Goal: Task Accomplishment & Management: Complete application form

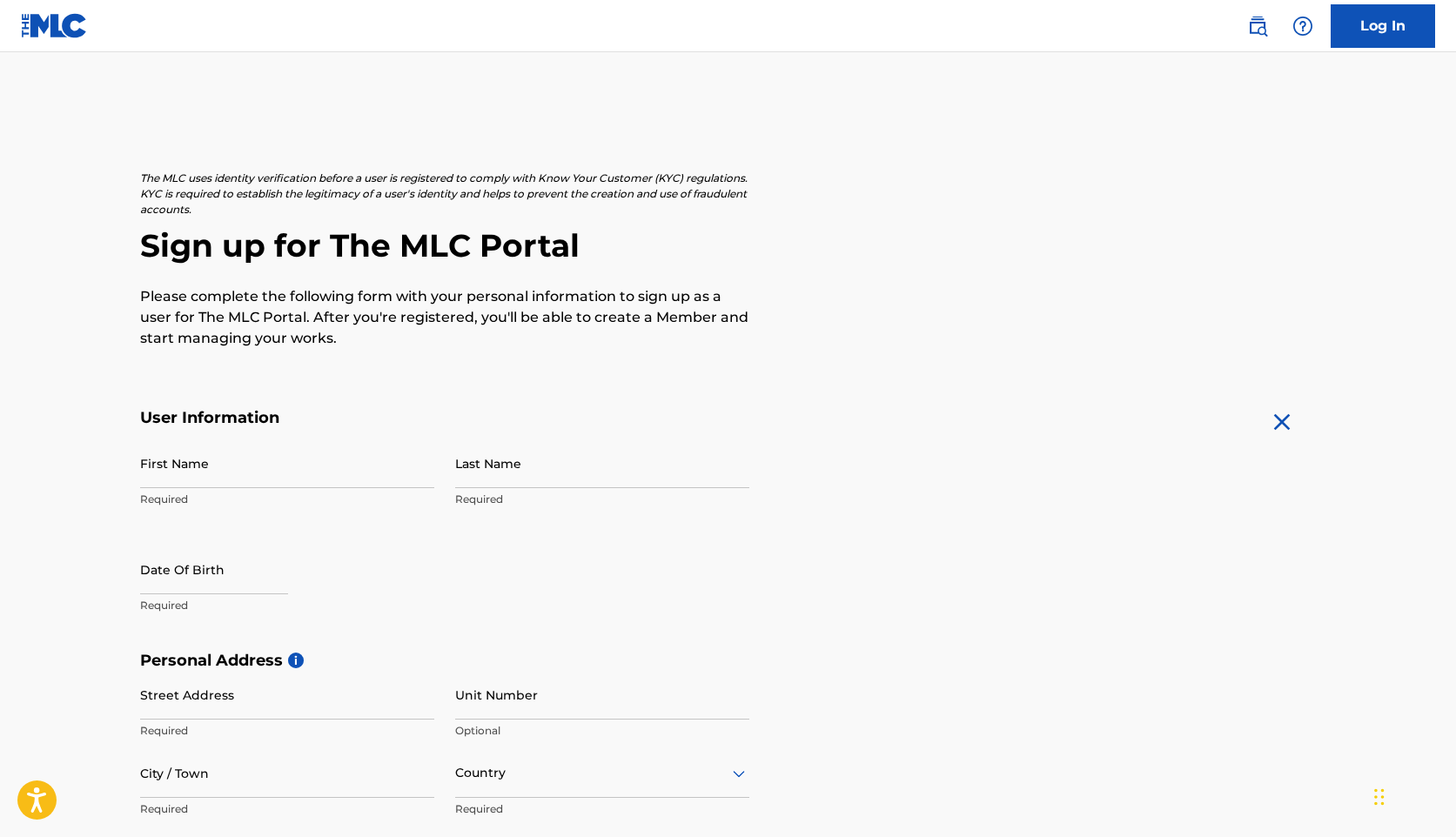
click at [300, 484] on input "First Name" at bounding box center [287, 463] width 294 height 50
type input "[PERSON_NAME]"
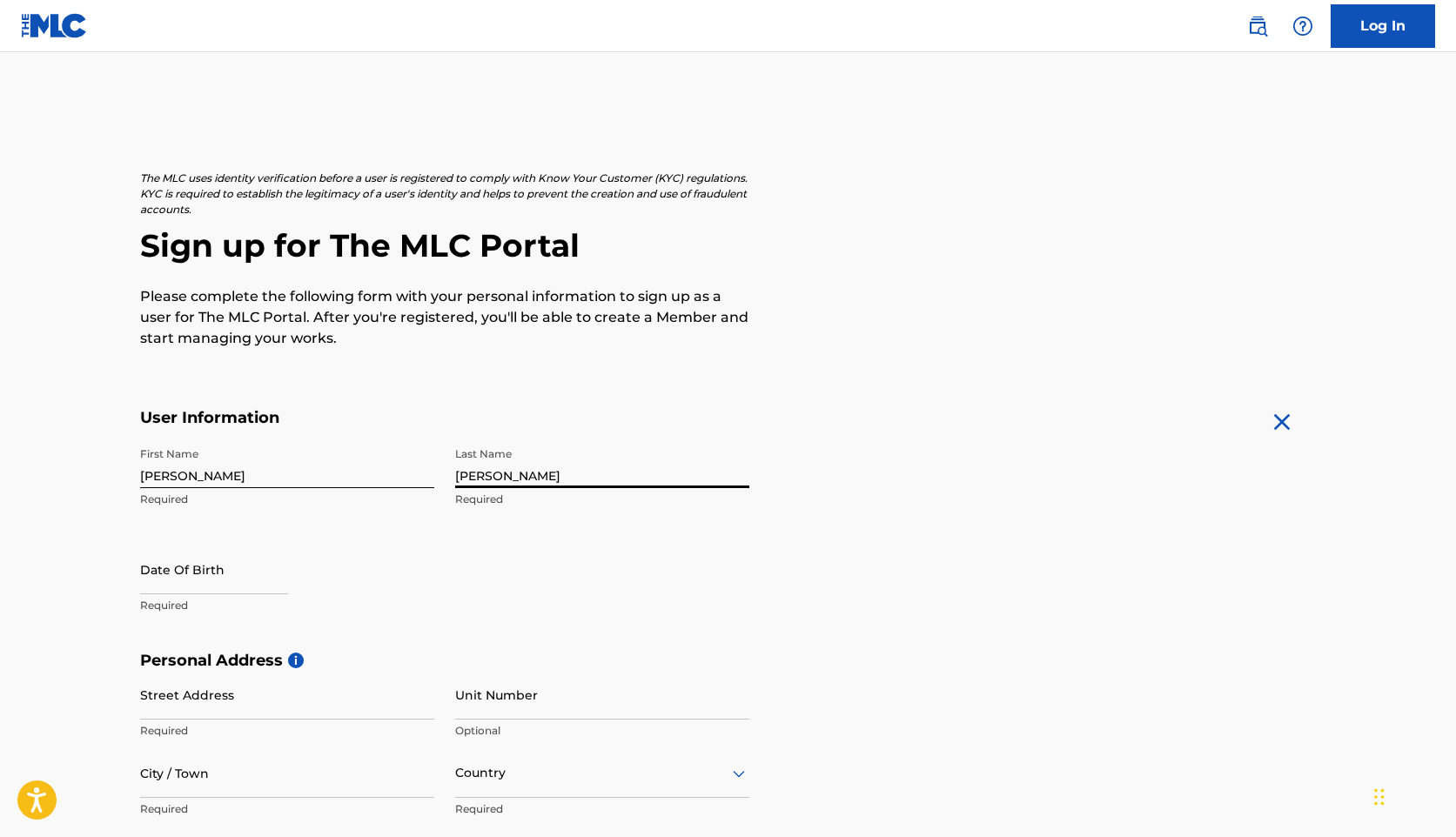
type input "[PERSON_NAME]"
select select "7"
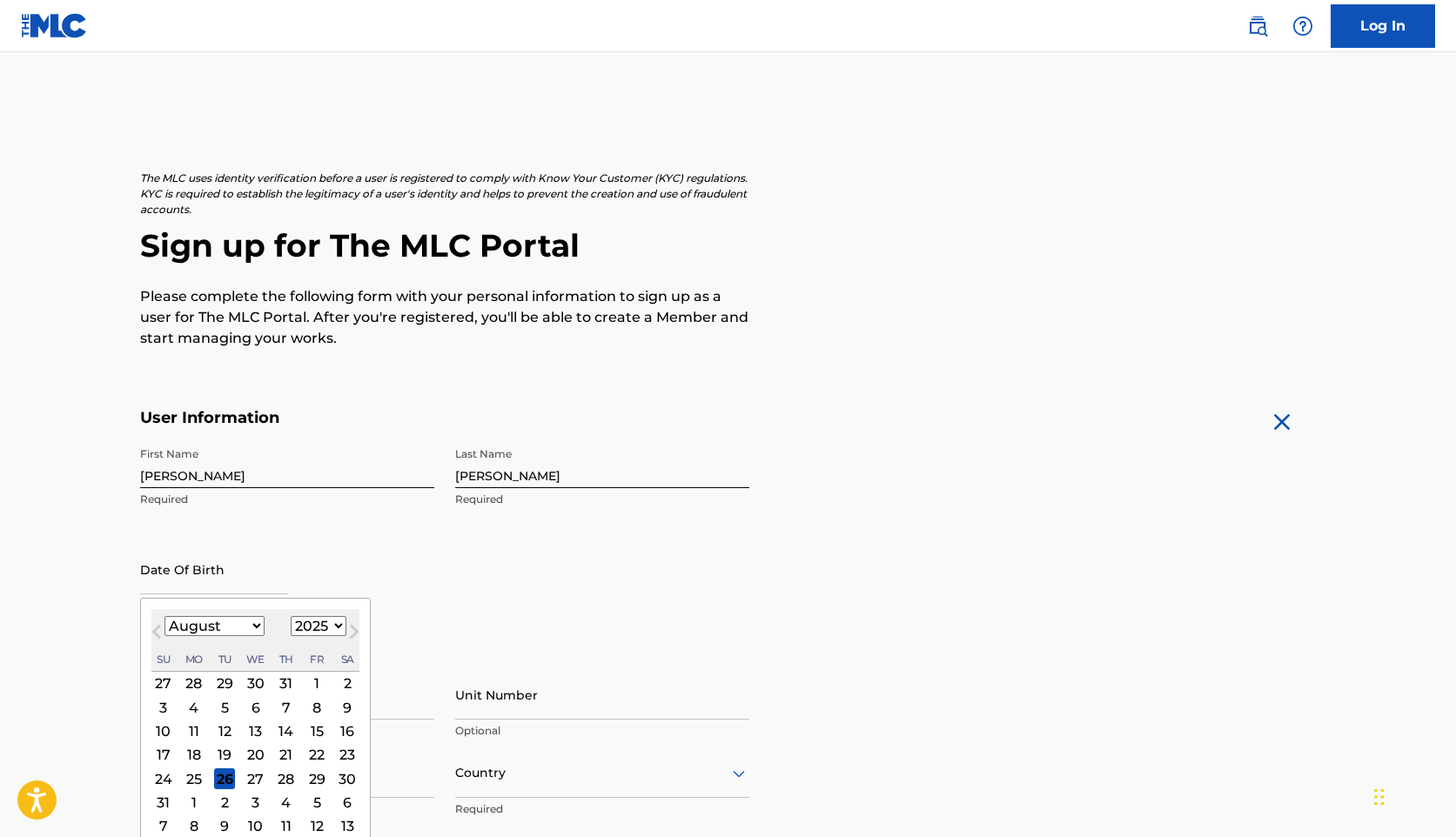
click at [304, 624] on select "1899 1900 1901 1902 1903 1904 1905 1906 1907 1908 1909 1910 1911 1912 1913 1914…" at bounding box center [318, 625] width 55 height 20
select select "1997"
click at [241, 622] on select "January February March April May June July August September October November De…" at bounding box center [214, 625] width 100 height 20
select select "9"
click at [316, 686] on div "3" at bounding box center [316, 683] width 21 height 21
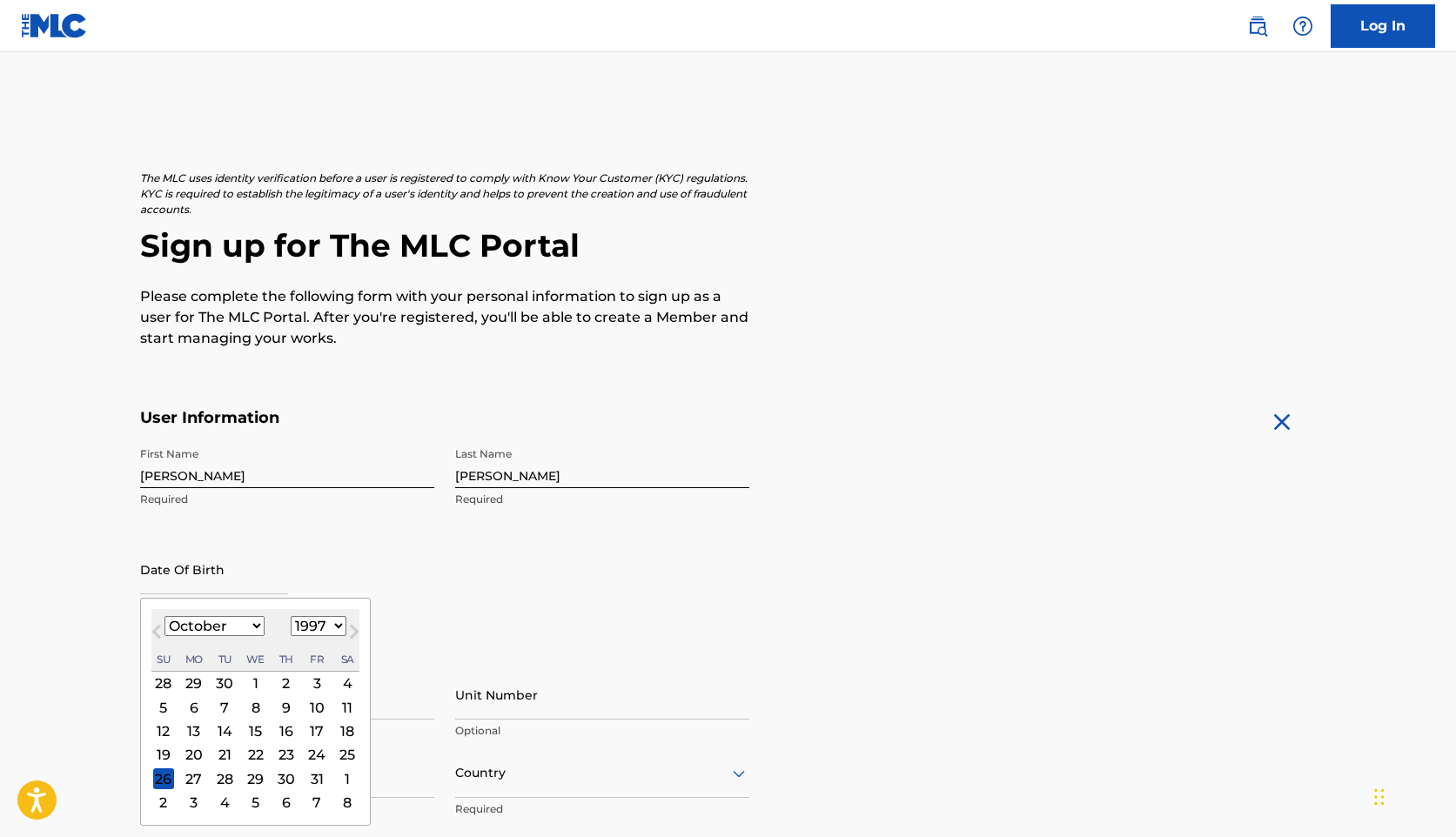
type input "[DATE]"
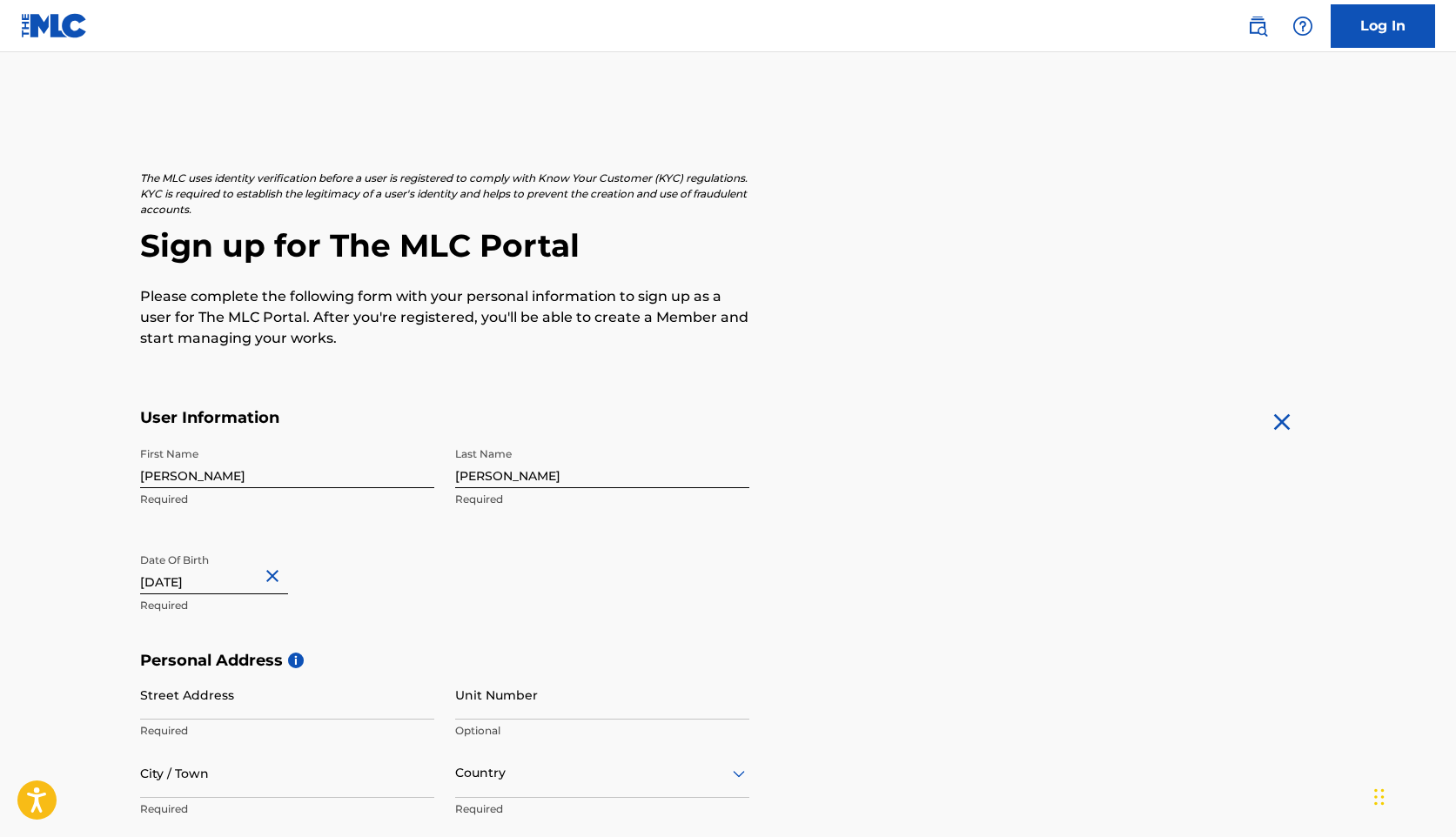
scroll to position [154, 0]
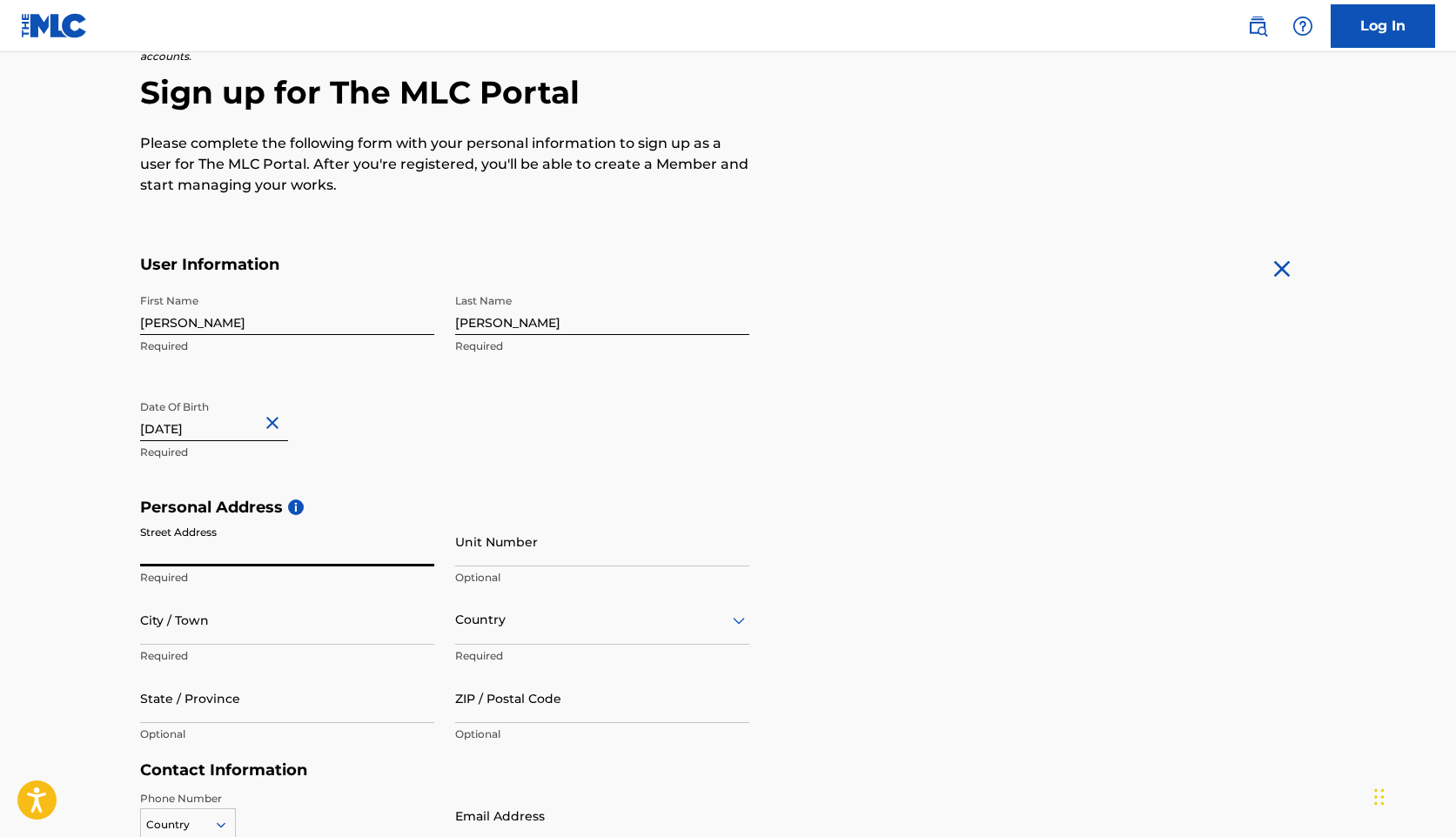
click at [288, 554] on input "Street Address" at bounding box center [287, 541] width 294 height 50
click at [244, 551] on input "2108" at bounding box center [287, 541] width 294 height 50
click at [200, 565] on input "4832" at bounding box center [287, 541] width 294 height 50
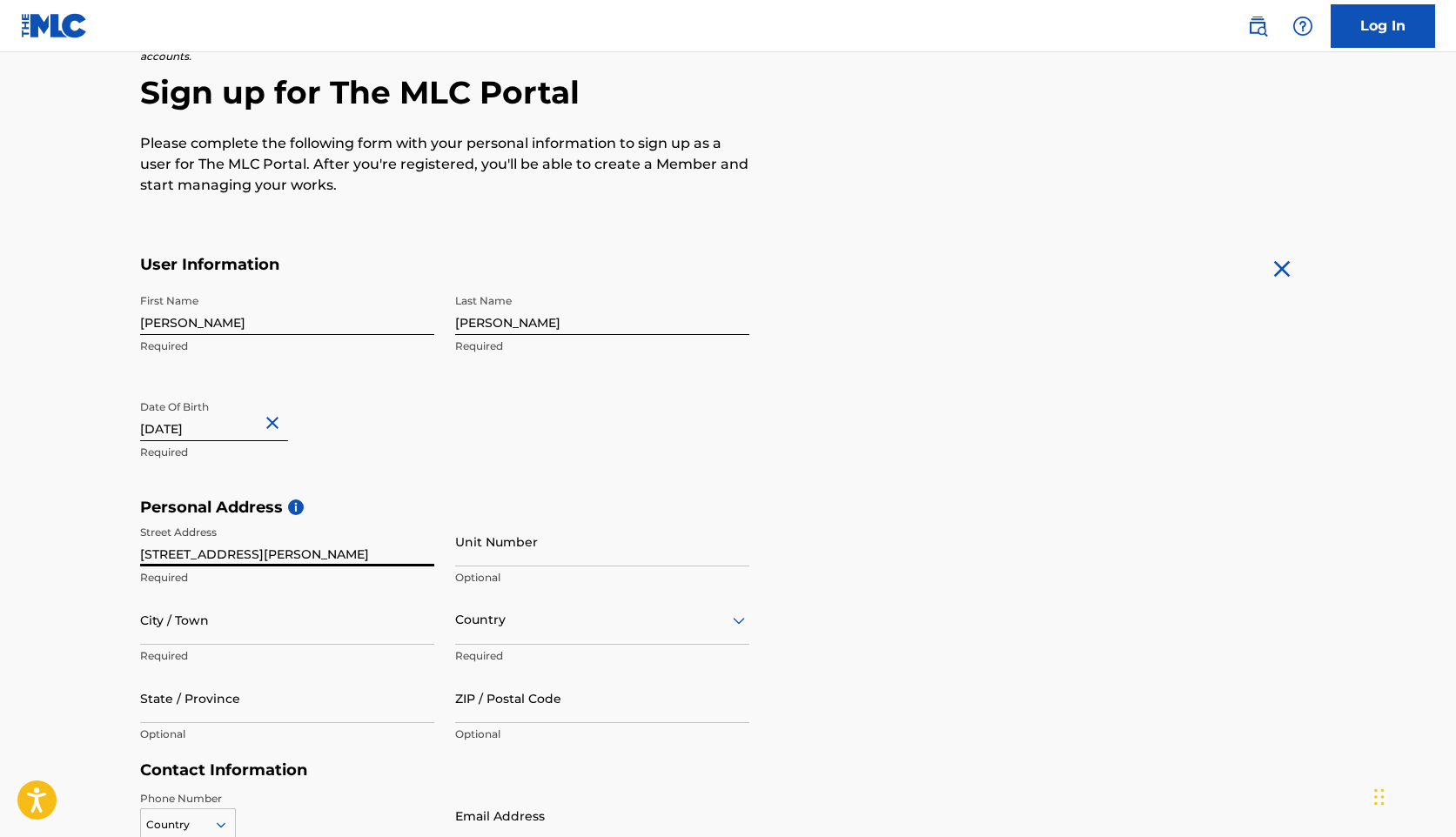
type input "[STREET_ADDRESS][PERSON_NAME]"
type input "[GEOGRAPHIC_DATA]"
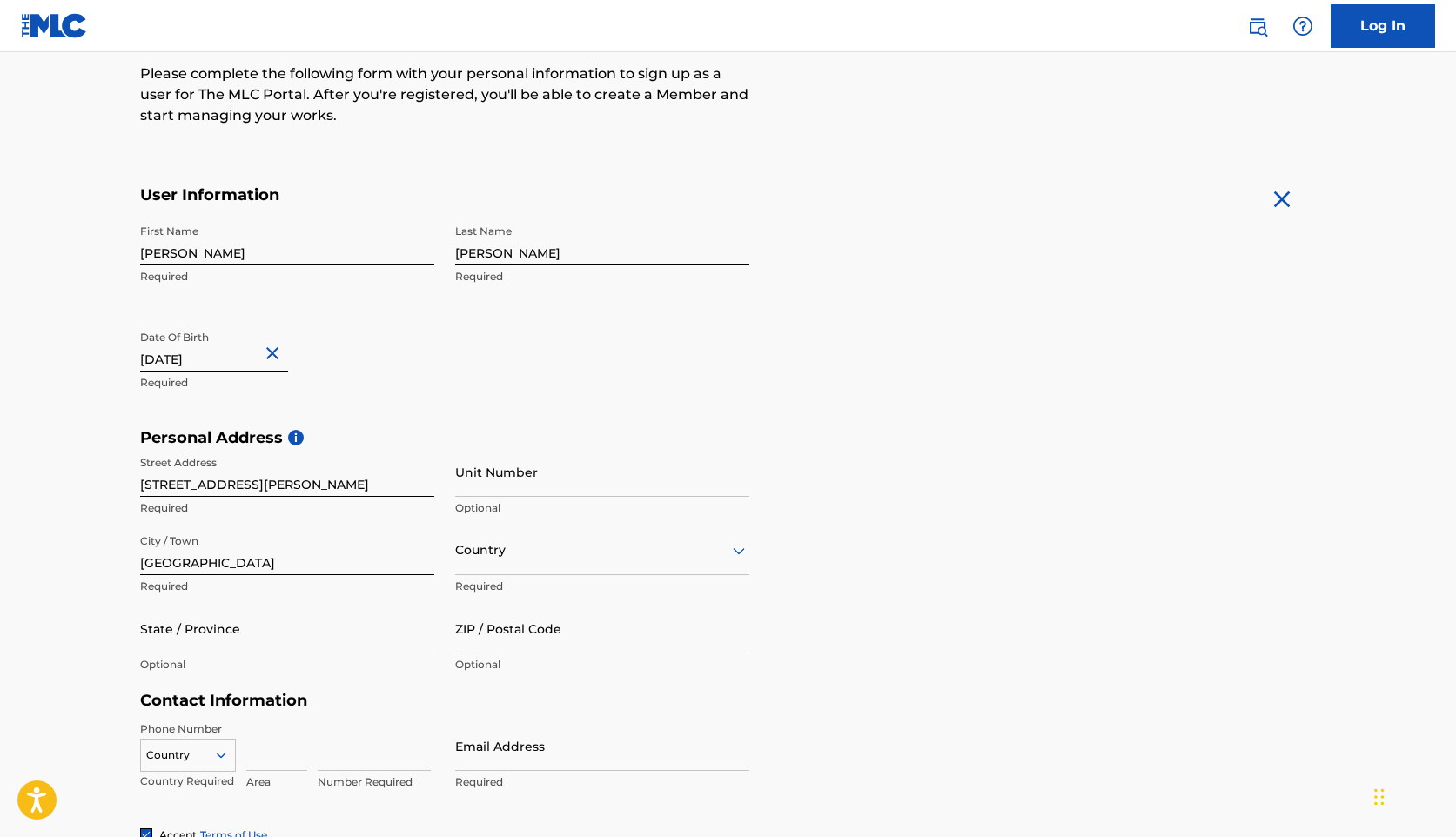
click at [493, 575] on div "option , selected. Select is focused ,type to refine list, press Down to open t…" at bounding box center [602, 551] width 294 height 50
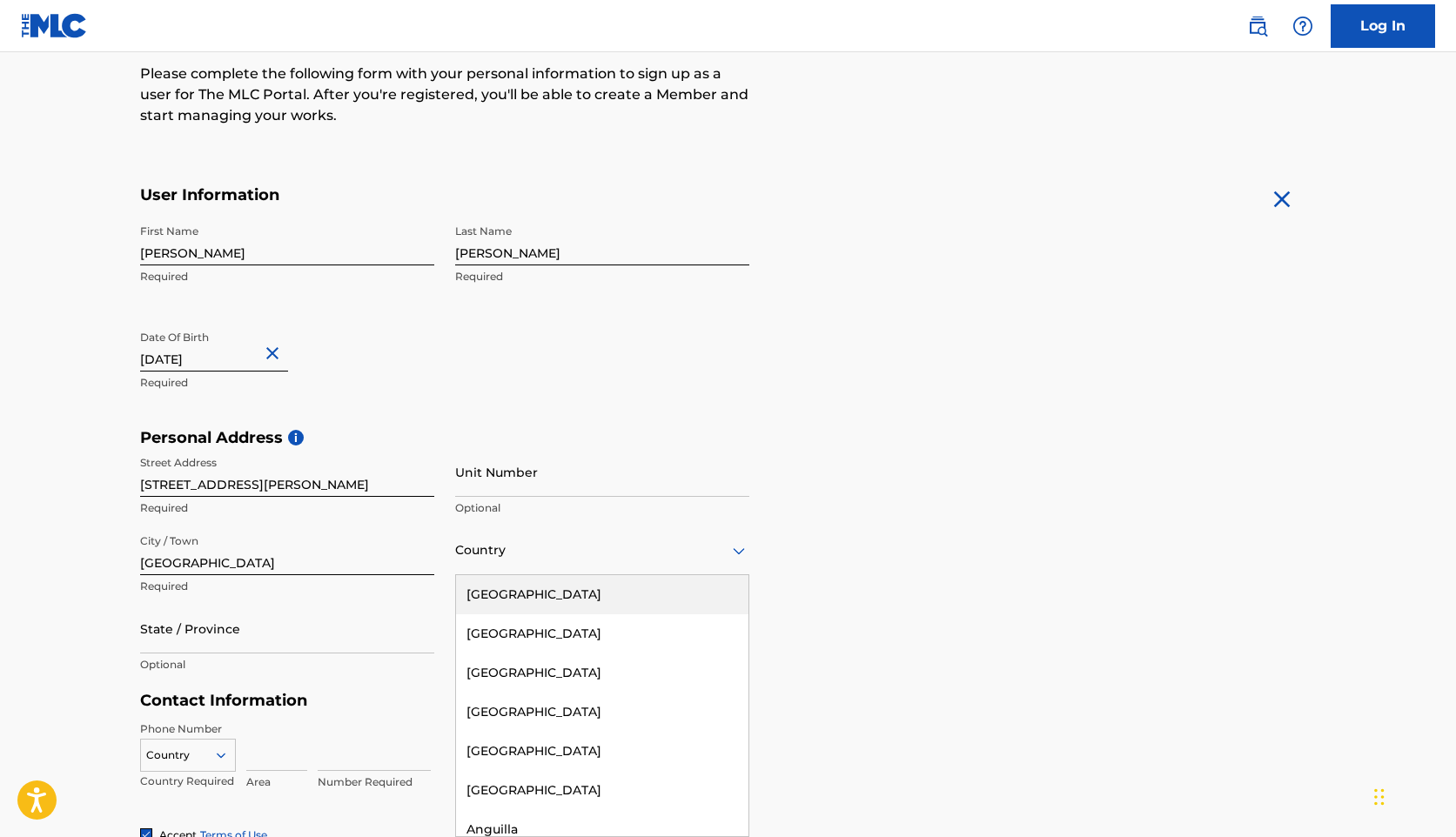
click at [547, 596] on div "[GEOGRAPHIC_DATA]" at bounding box center [602, 595] width 292 height 39
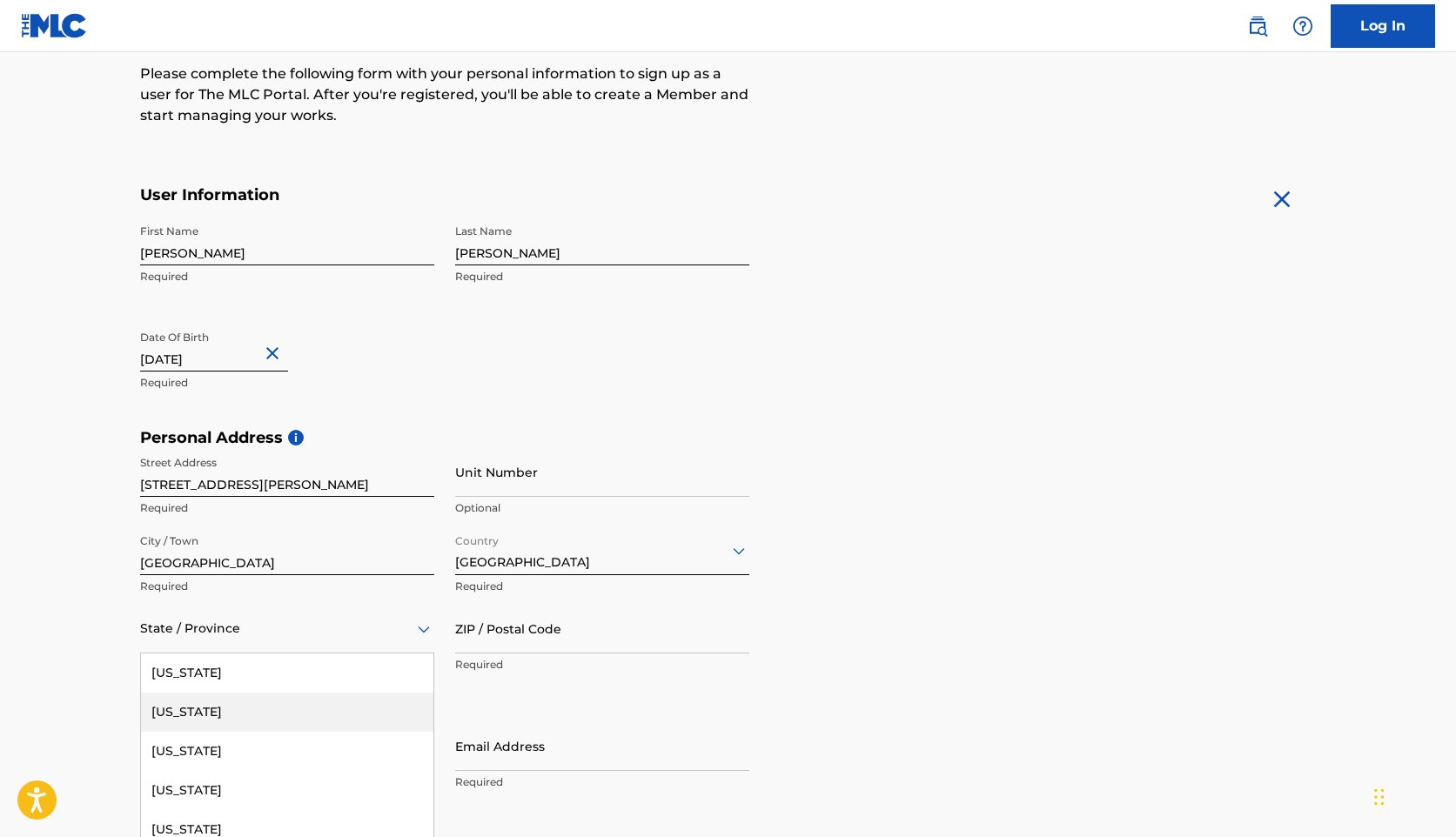
click at [357, 639] on div "[US_STATE], 2 of 57. 57 results available. Use Up and Down to choose options, p…" at bounding box center [287, 628] width 294 height 50
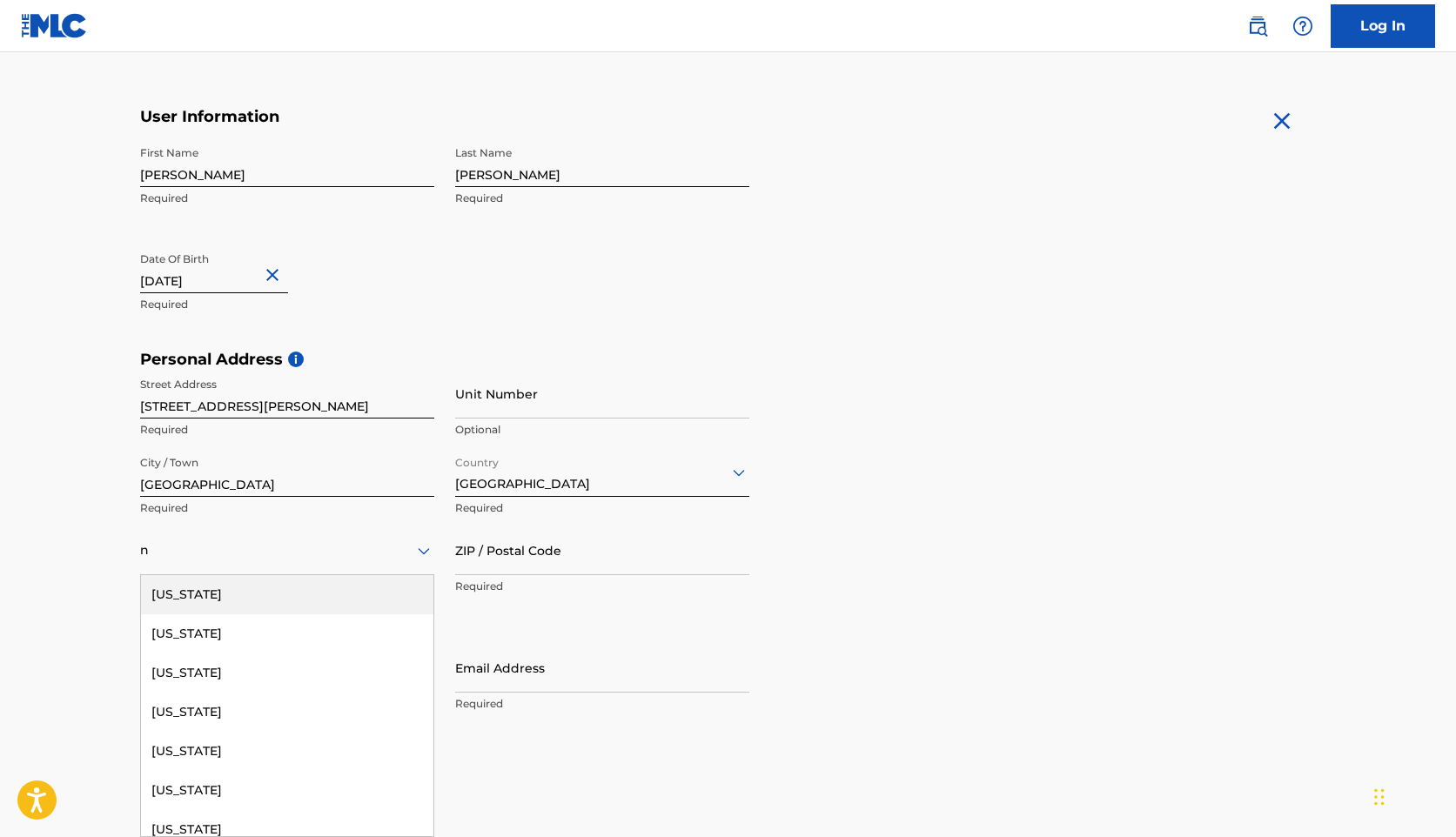
type input "no"
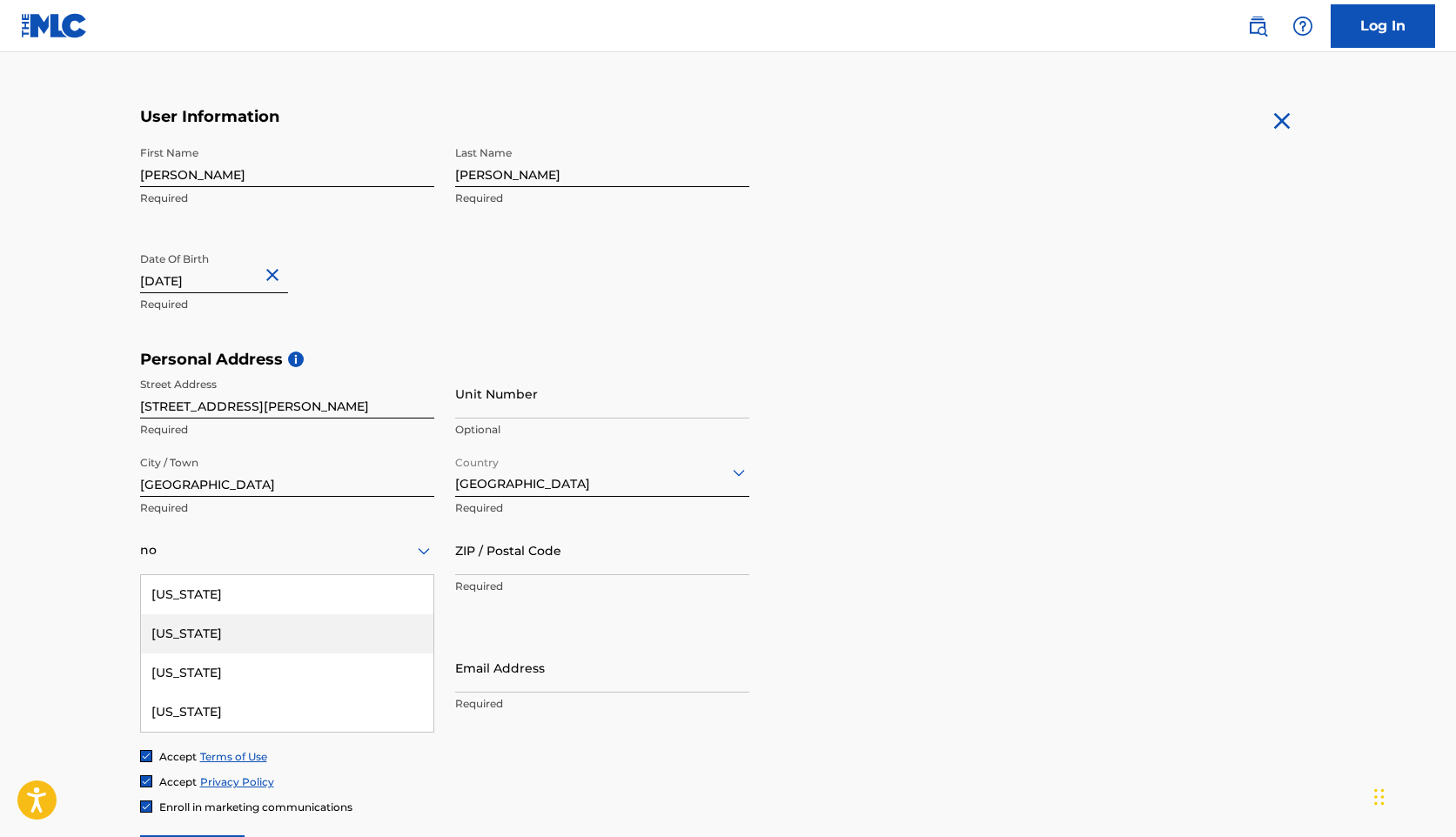
drag, startPoint x: 342, startPoint y: 655, endPoint x: 344, endPoint y: 644, distance: 11.2
click at [344, 644] on div "[US_STATE] [US_STATE] [US_STATE] [US_STATE]" at bounding box center [287, 653] width 292 height 156
click at [344, 638] on div "[US_STATE]" at bounding box center [287, 634] width 292 height 39
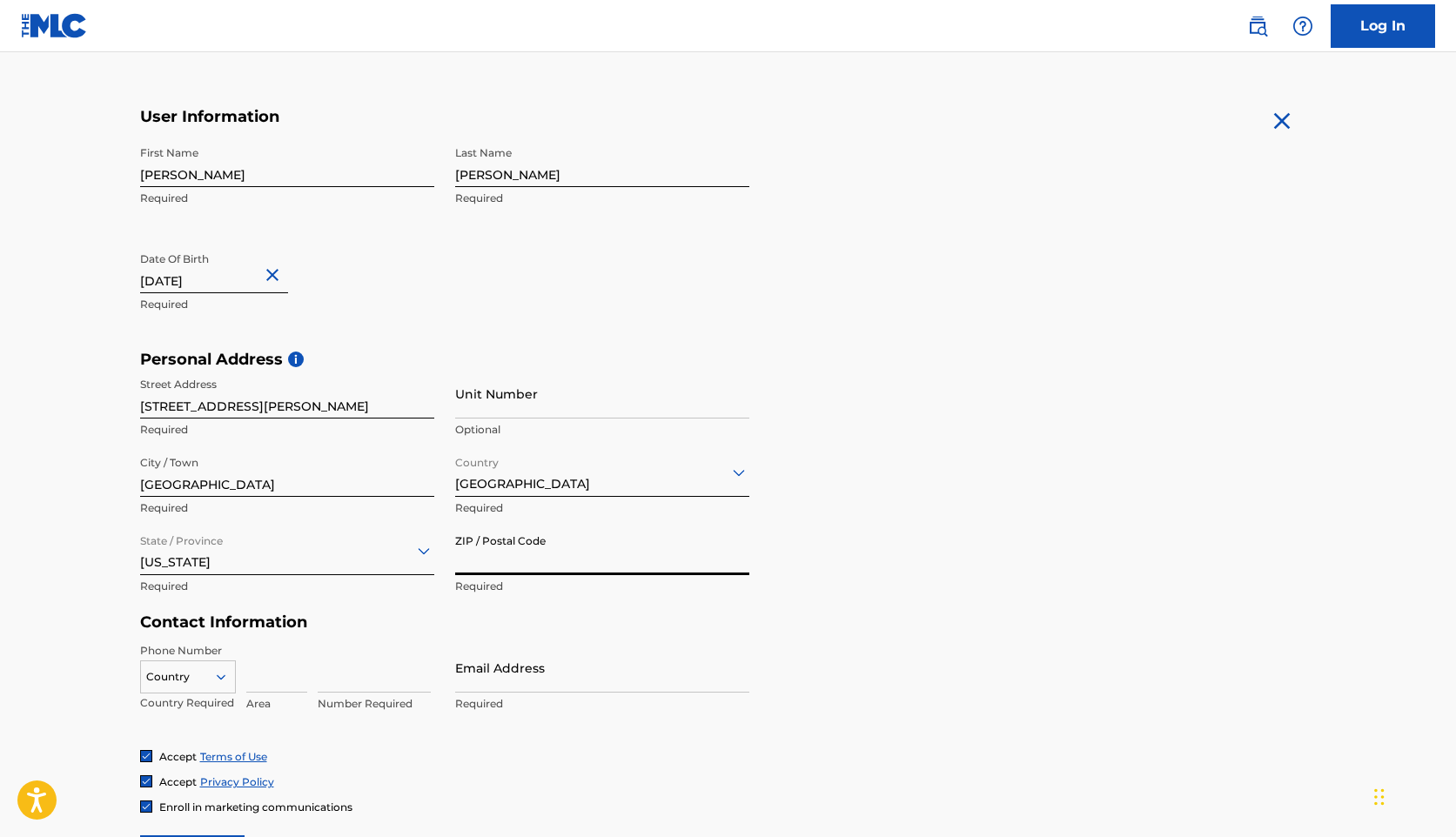
click at [550, 551] on input "ZIP / Postal Code" at bounding box center [602, 551] width 294 height 50
type input "28075"
click at [537, 629] on h5 "Contact Information" at bounding box center [445, 622] width 610 height 20
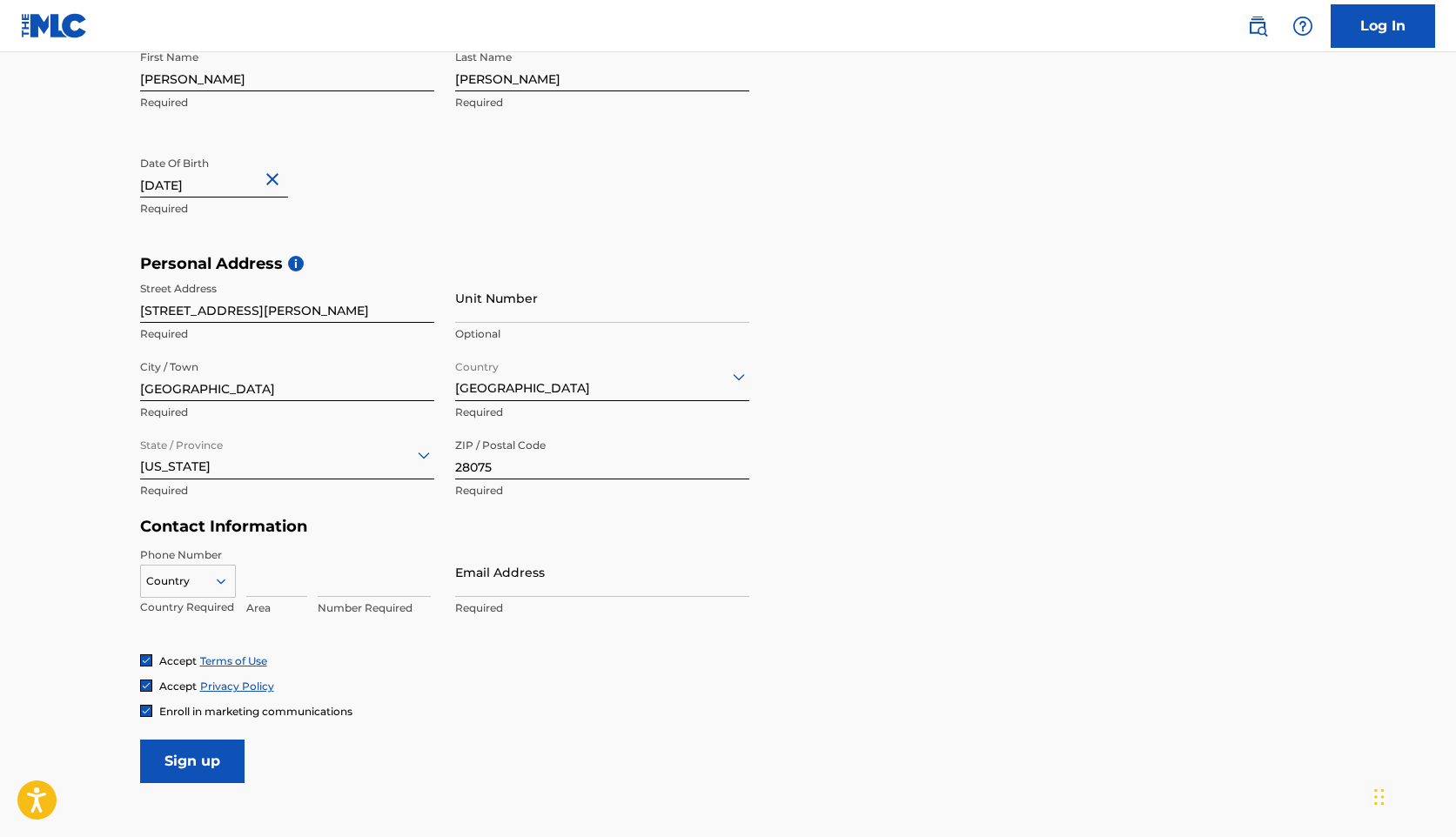
scroll to position [429, 0]
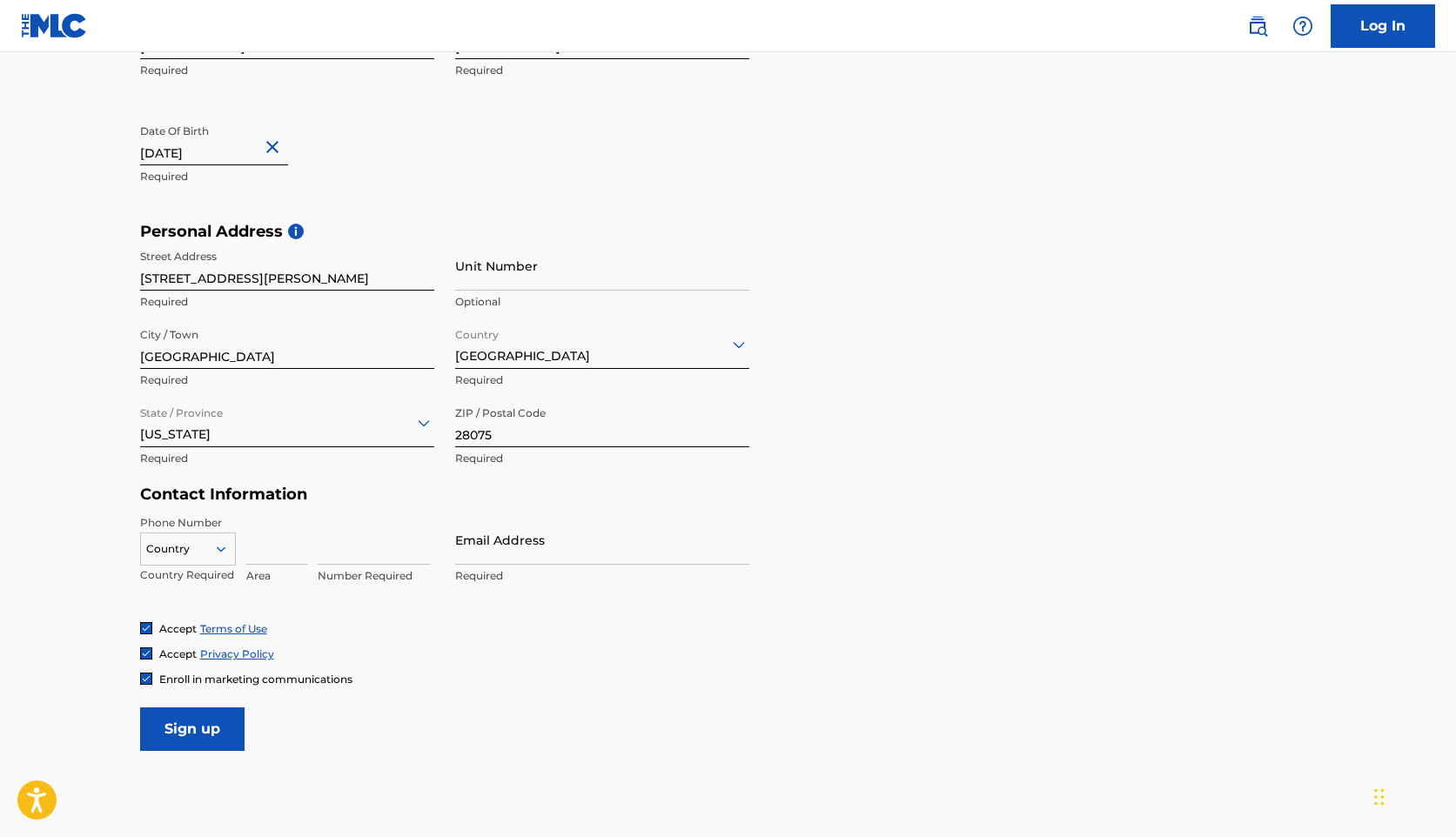
click at [216, 551] on icon at bounding box center [221, 549] width 16 height 16
click at [213, 577] on div "US, [GEOGRAPHIC_DATA] +1" at bounding box center [188, 593] width 94 height 68
click at [256, 551] on input at bounding box center [276, 539] width 61 height 50
type input "8"
type input "704"
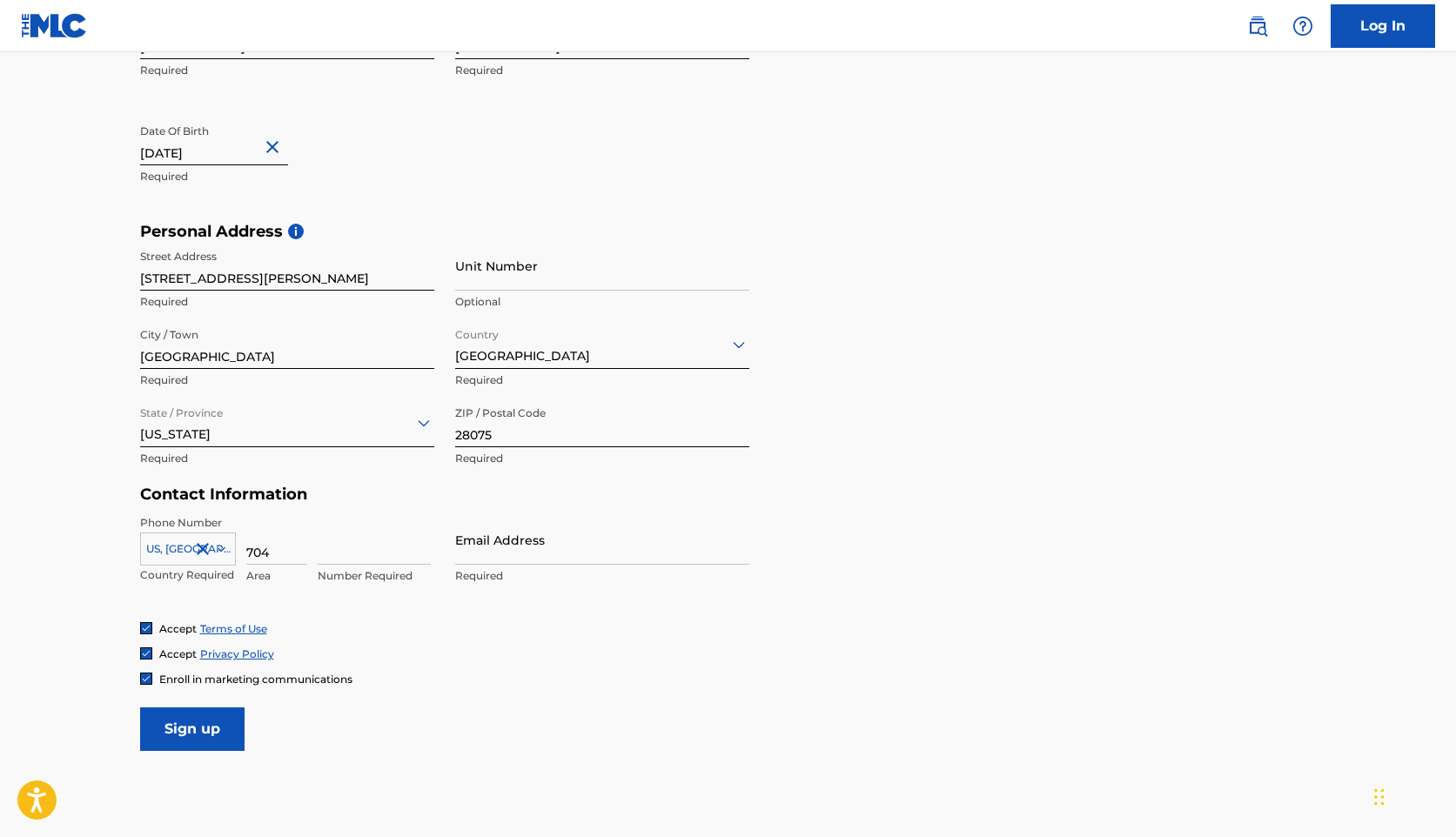
click at [395, 564] on input at bounding box center [374, 539] width 113 height 50
click at [341, 552] on input "453-4796" at bounding box center [374, 539] width 113 height 50
type input "4534796"
click at [533, 552] on input "Email Address" at bounding box center [602, 539] width 294 height 50
type input "[EMAIL_ADDRESS][DOMAIN_NAME]"
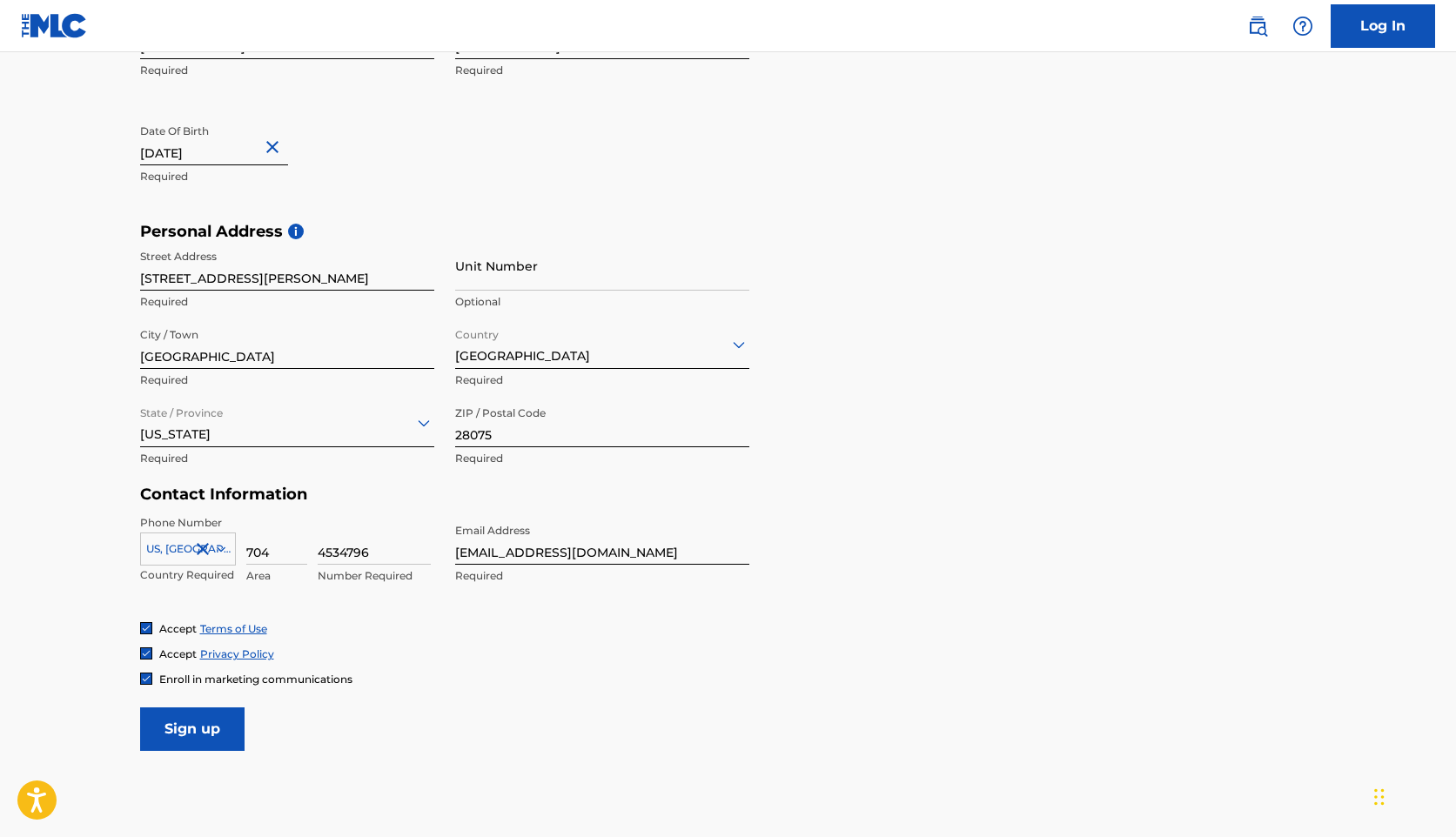
click at [180, 731] on input "Sign up" at bounding box center [193, 729] width 105 height 43
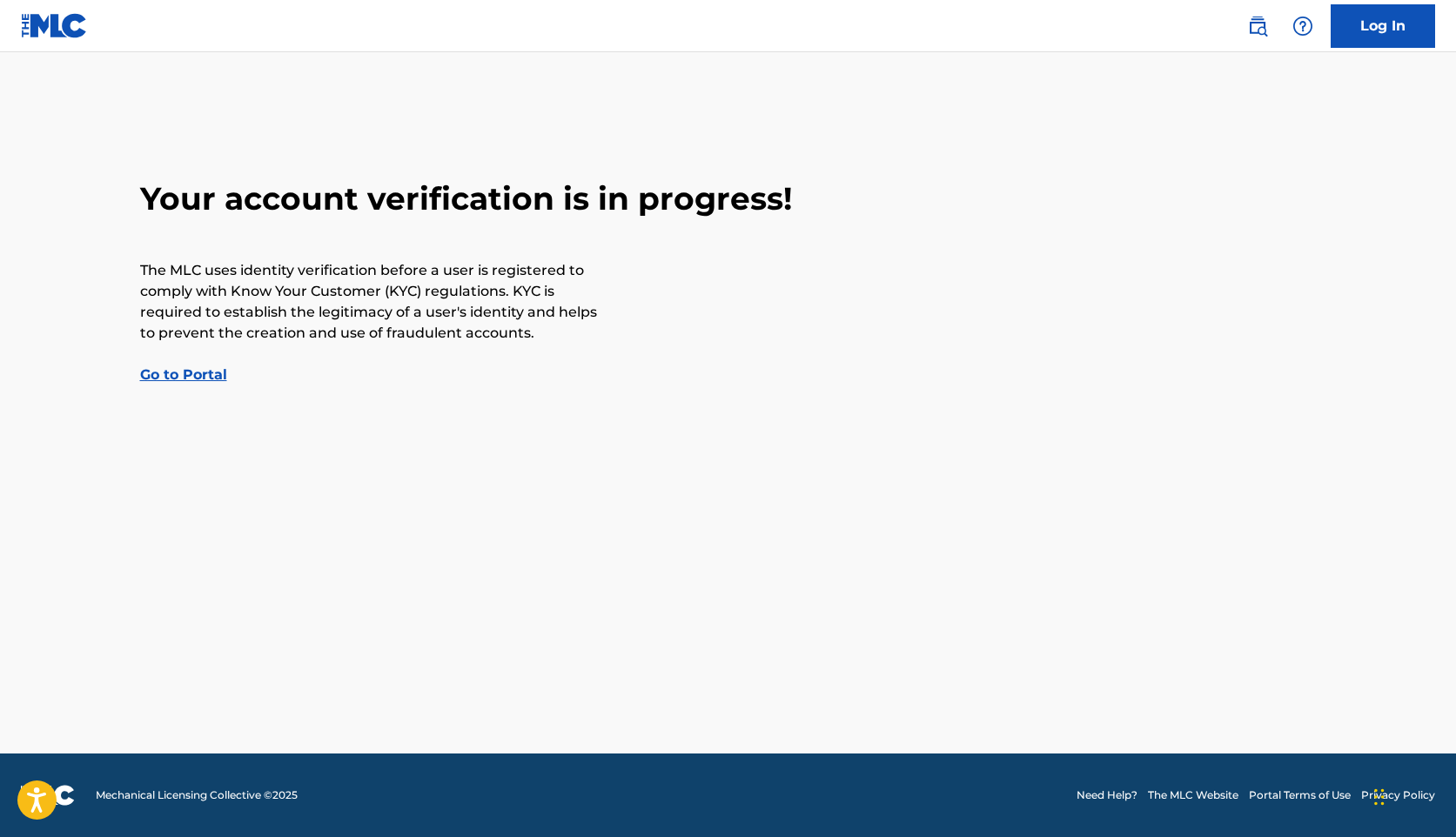
click at [200, 369] on link "Go to Portal" at bounding box center [184, 374] width 87 height 17
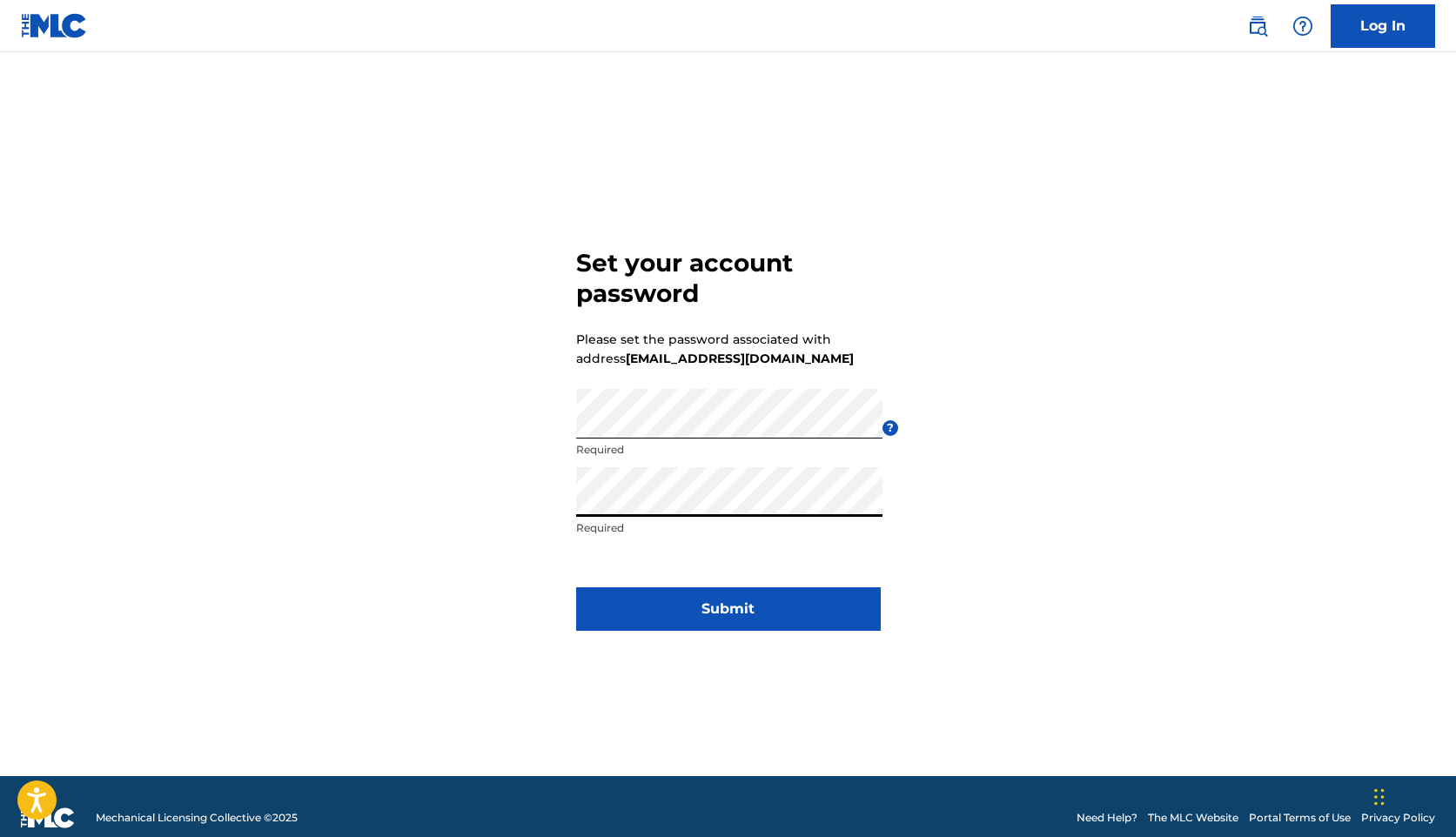
click at [695, 615] on button "Submit" at bounding box center [728, 609] width 304 height 43
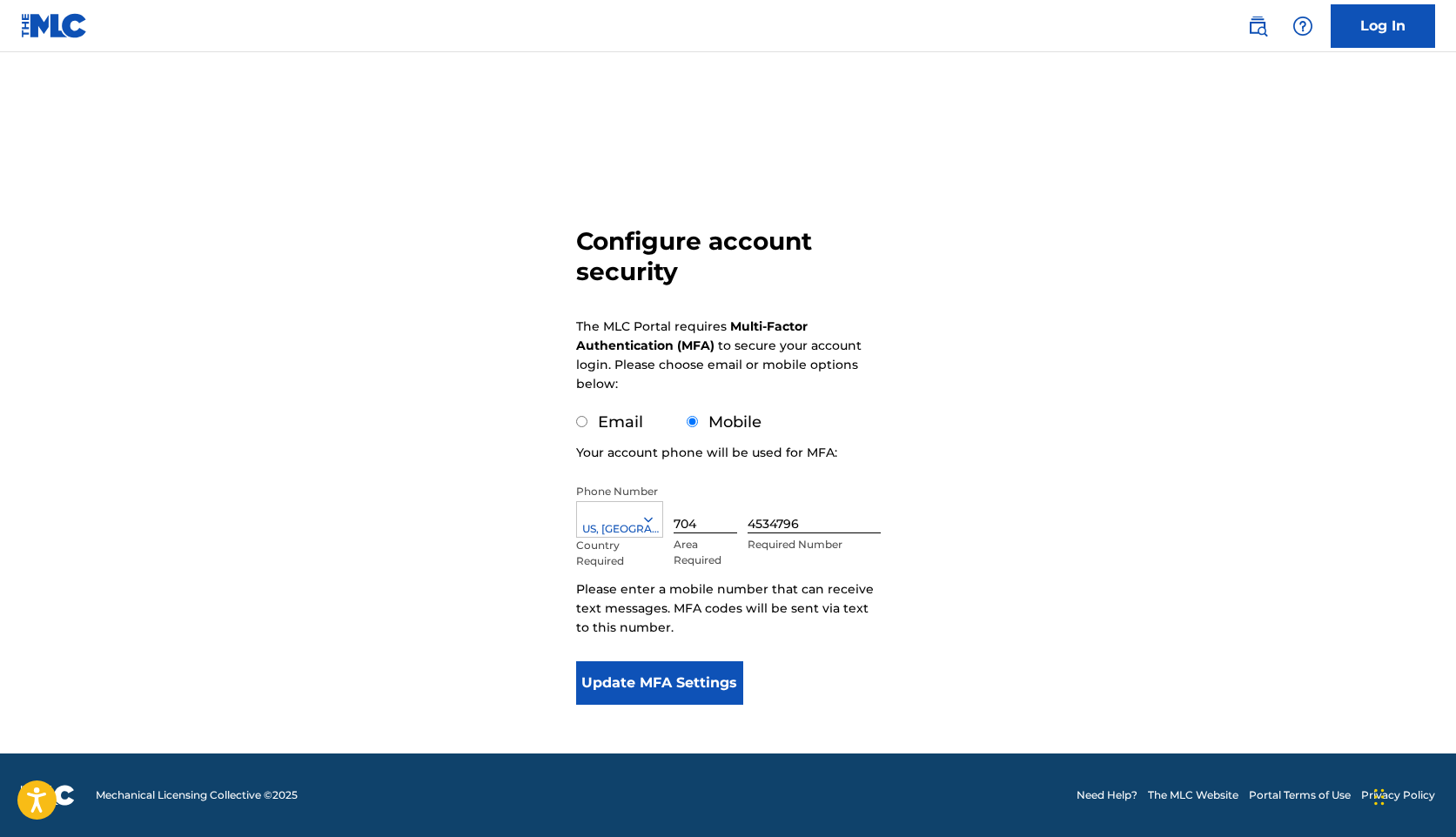
click at [692, 686] on button "Update MFA Settings" at bounding box center [659, 683] width 168 height 43
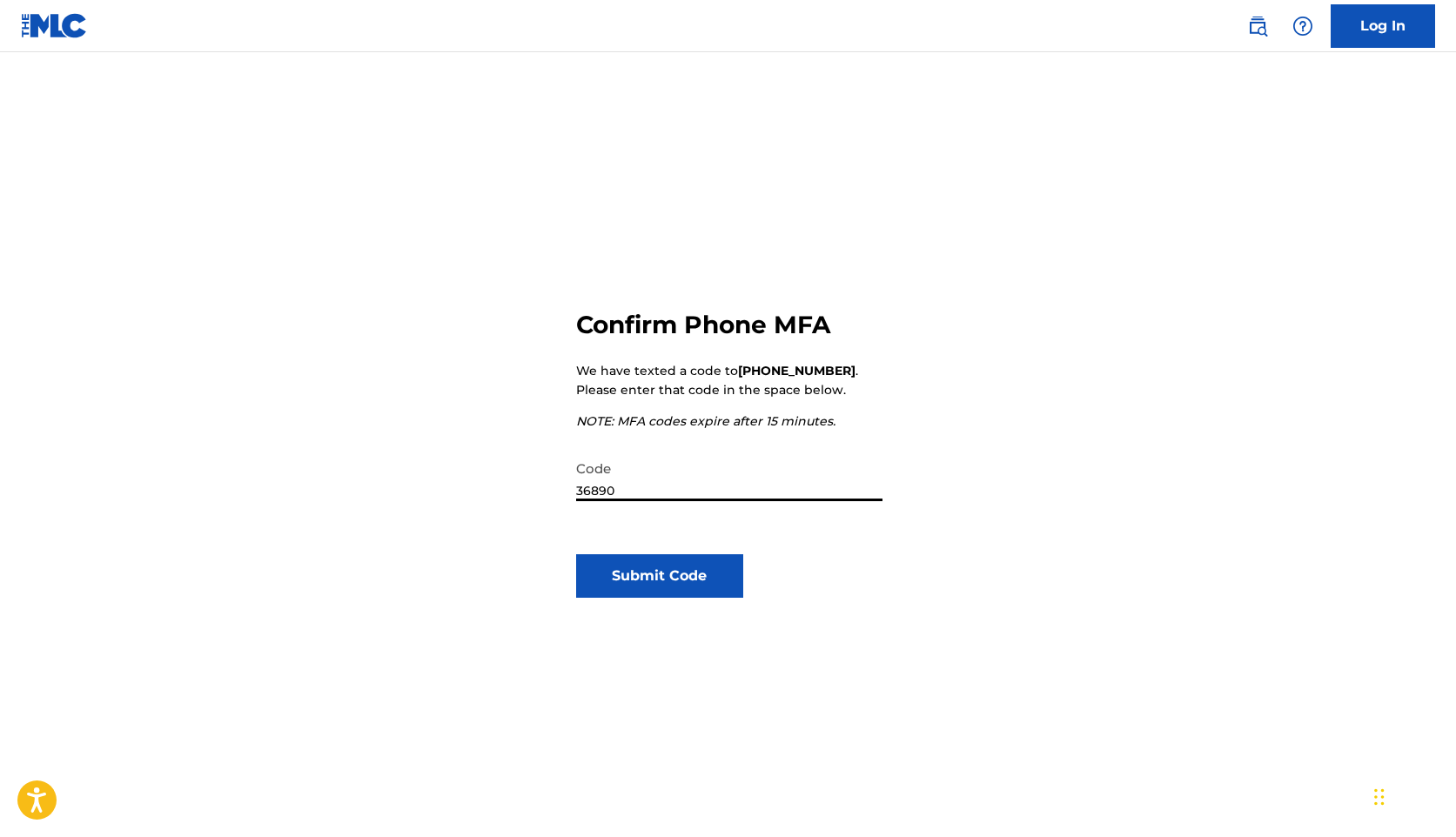
type input "368908"
click button "Submit Code" at bounding box center [659, 576] width 168 height 43
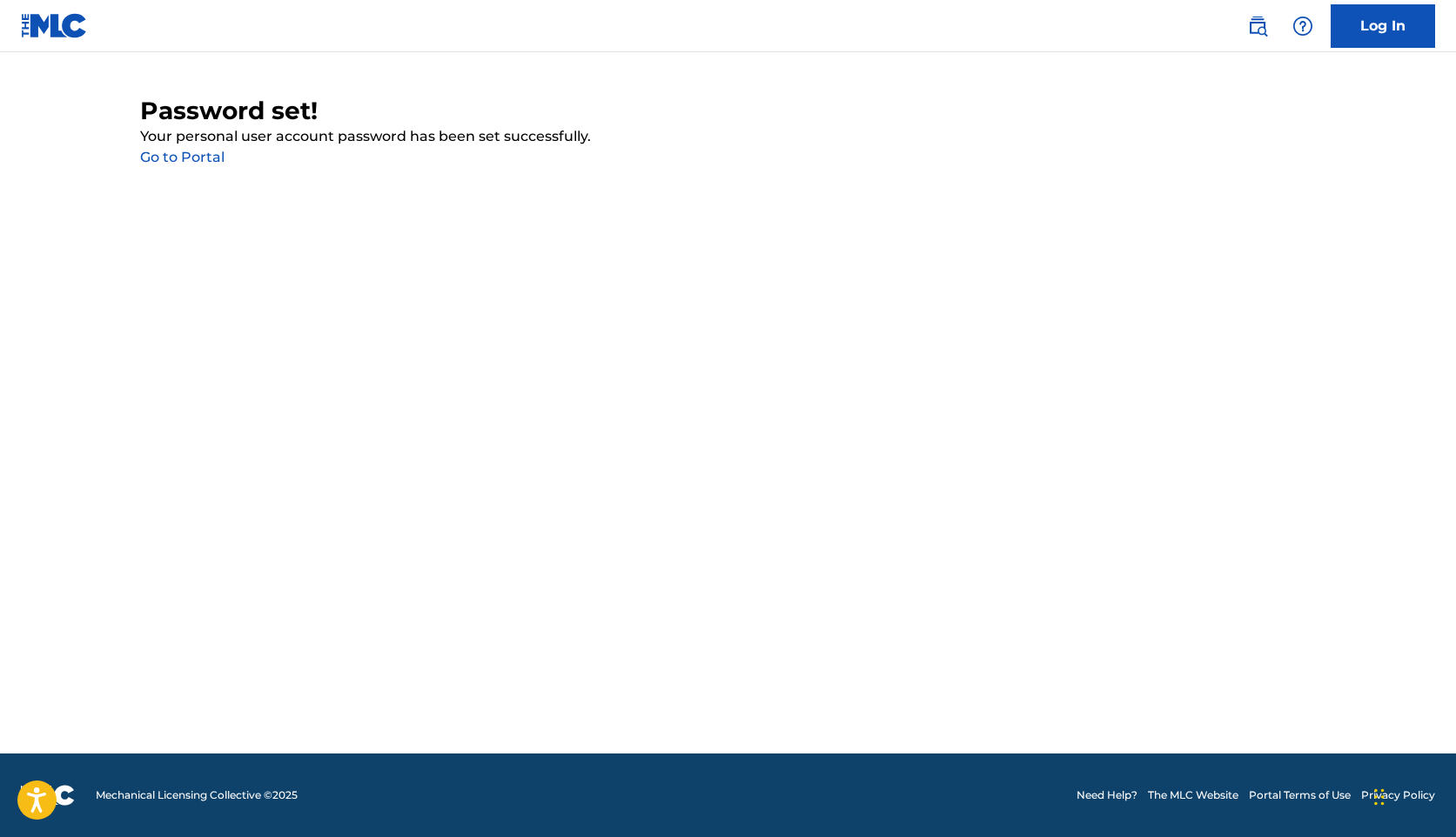
click at [207, 162] on link "Go to Portal" at bounding box center [183, 157] width 84 height 17
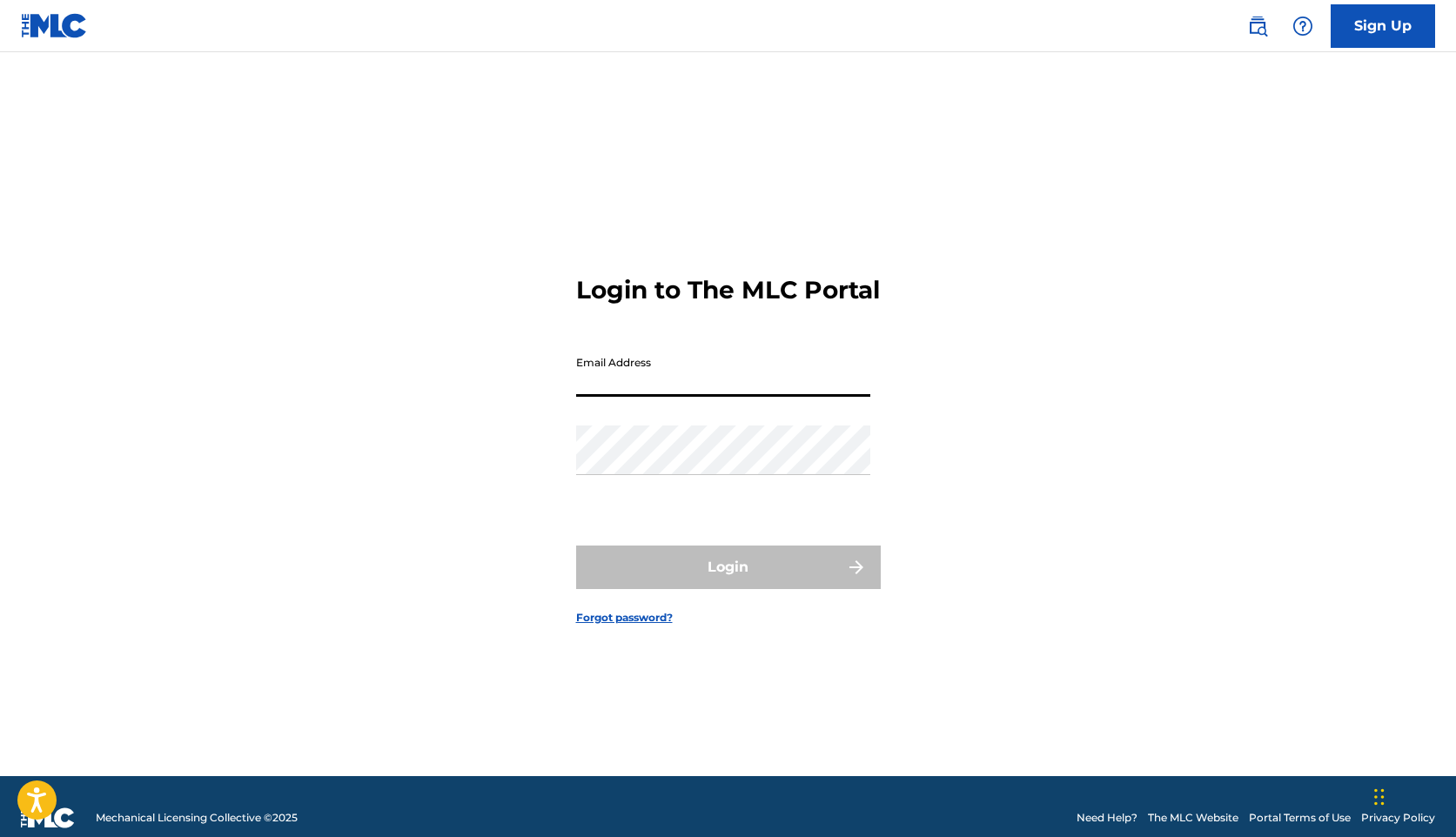
click at [692, 390] on input "Email Address" at bounding box center [723, 372] width 294 height 50
type input "[EMAIL_ADDRESS][DOMAIN_NAME]"
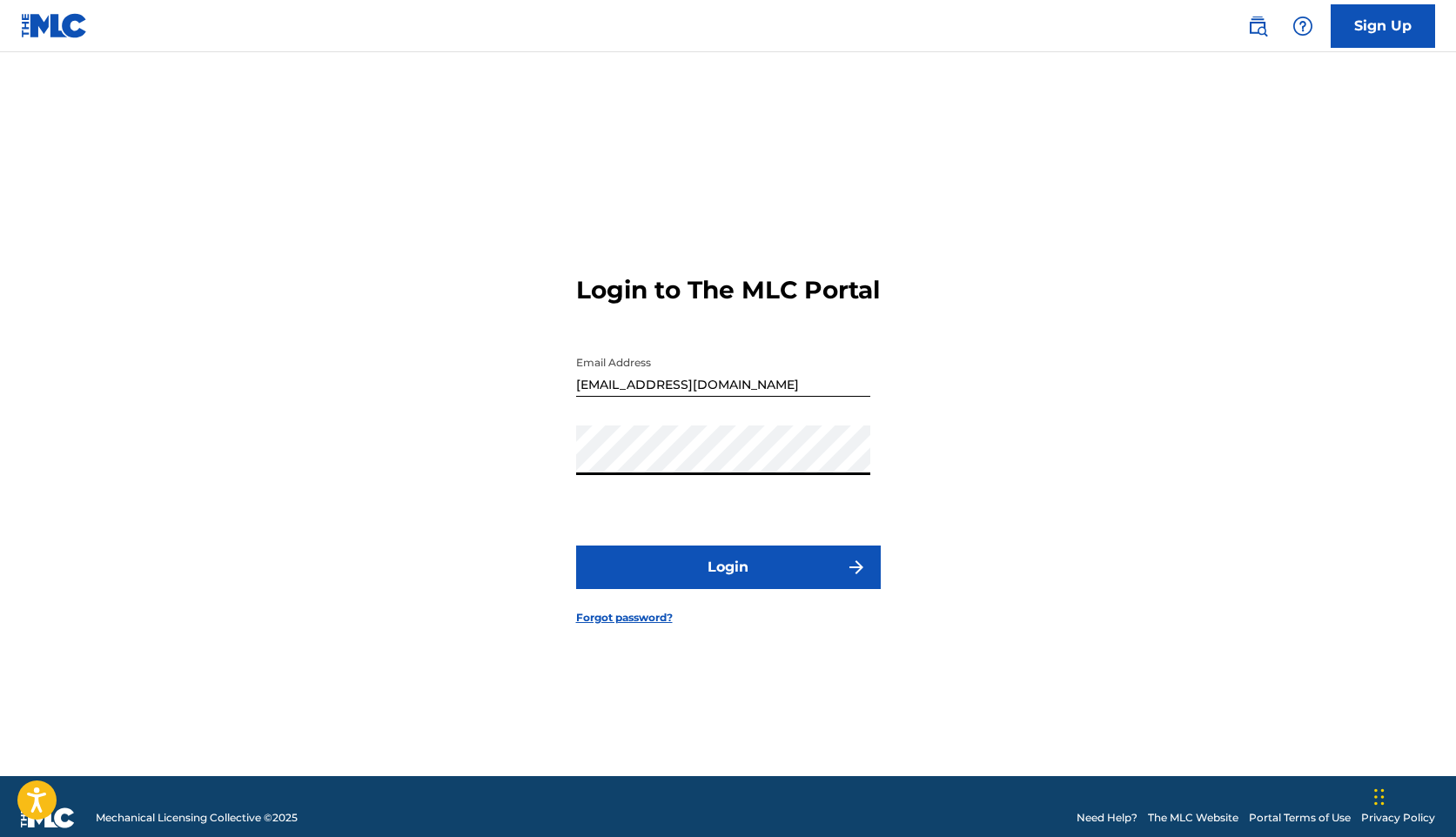
click at [576, 546] on button "Login" at bounding box center [728, 567] width 304 height 43
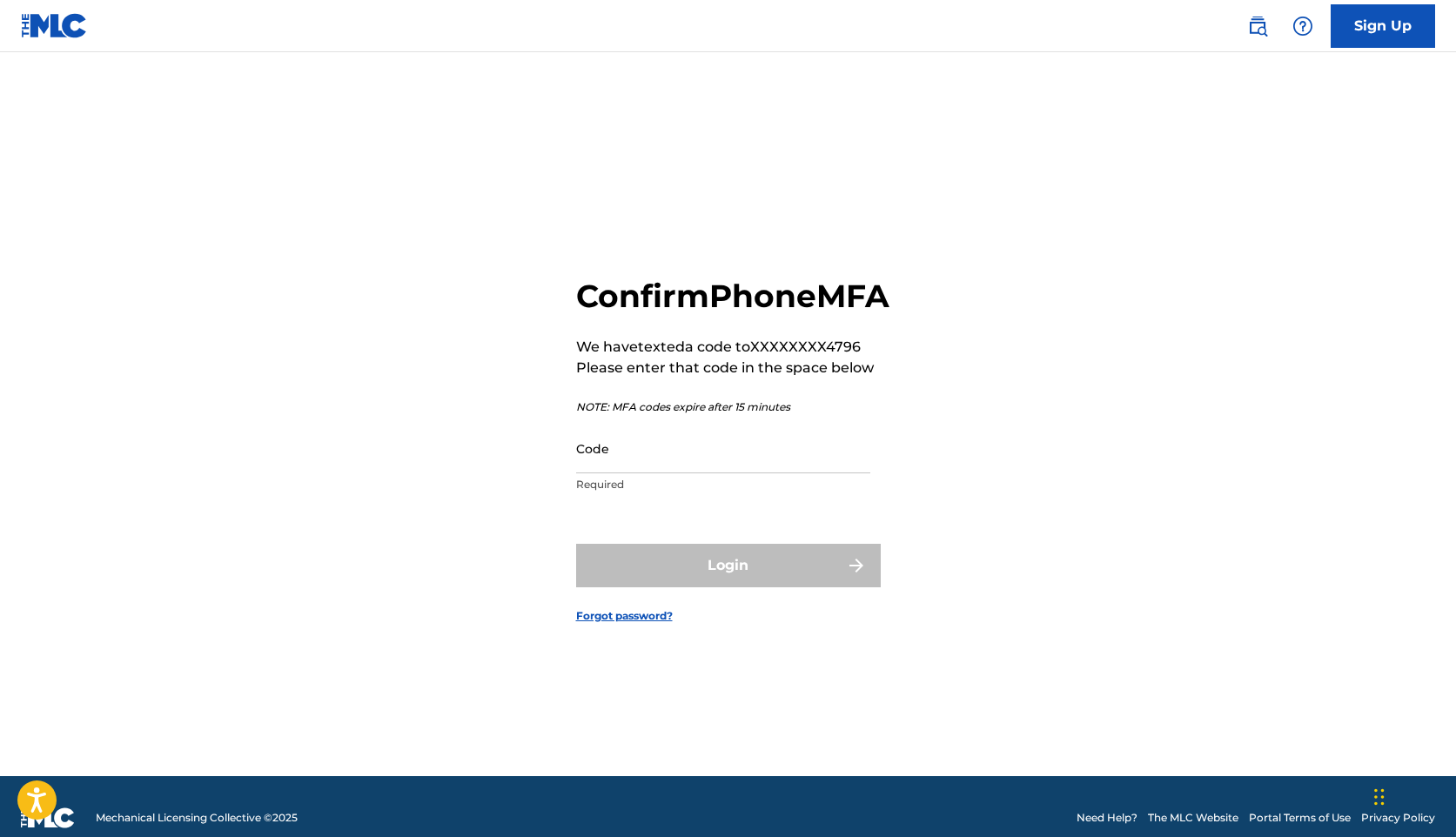
click at [696, 473] on input "Code" at bounding box center [723, 448] width 294 height 50
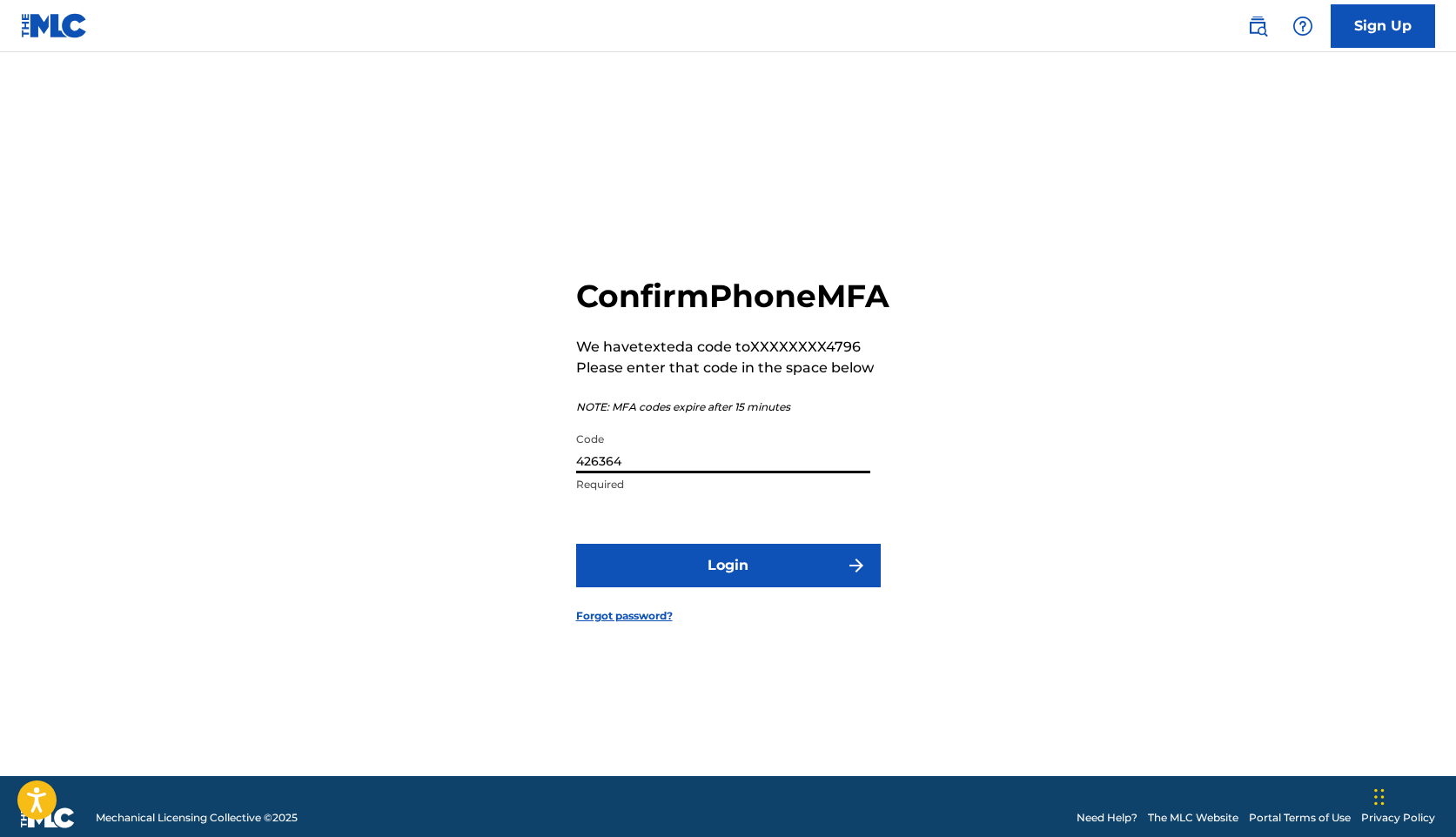
type input "426364"
click at [576, 544] on button "Login" at bounding box center [728, 565] width 304 height 43
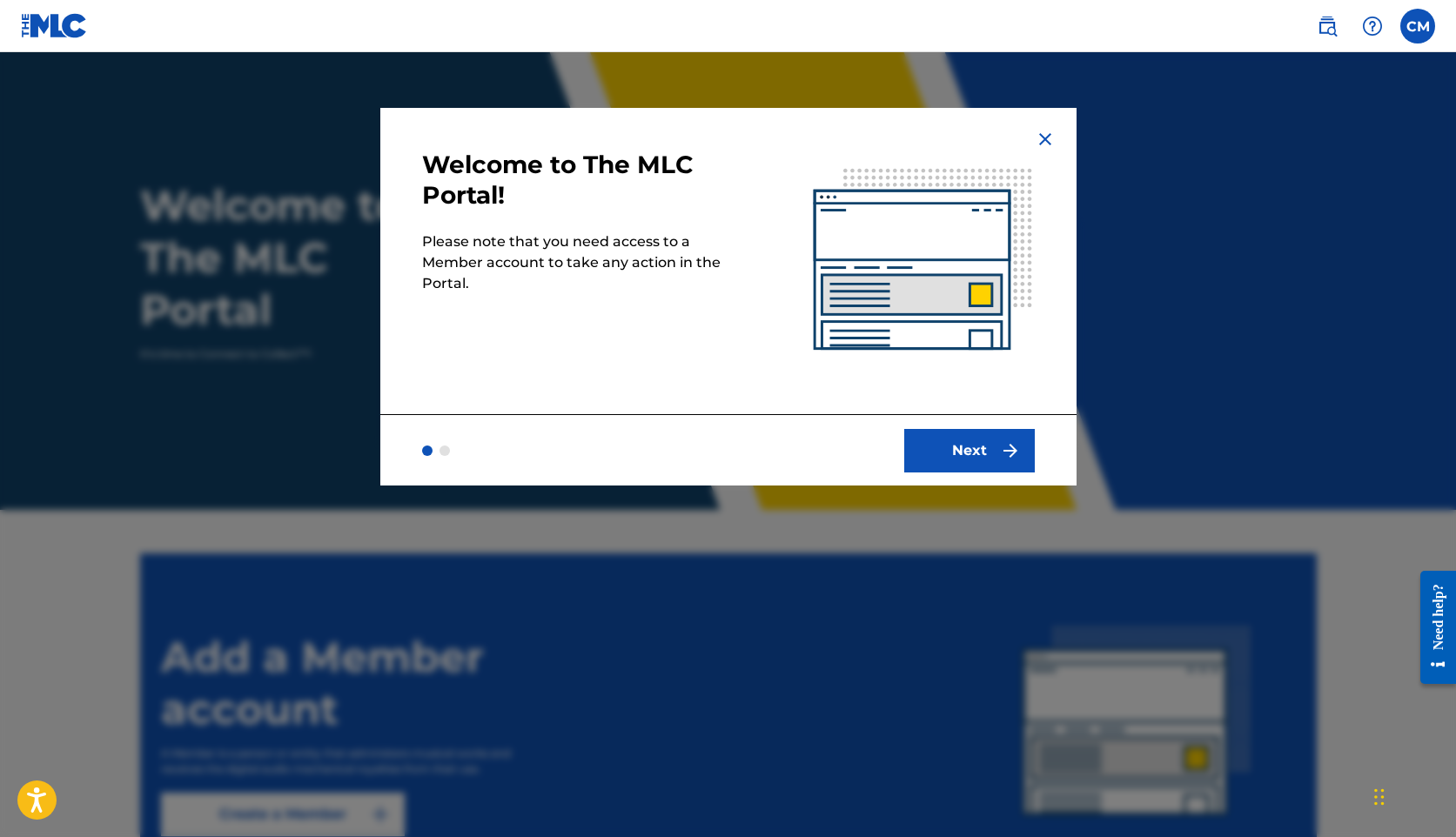
click at [966, 445] on button "Next" at bounding box center [969, 450] width 130 height 43
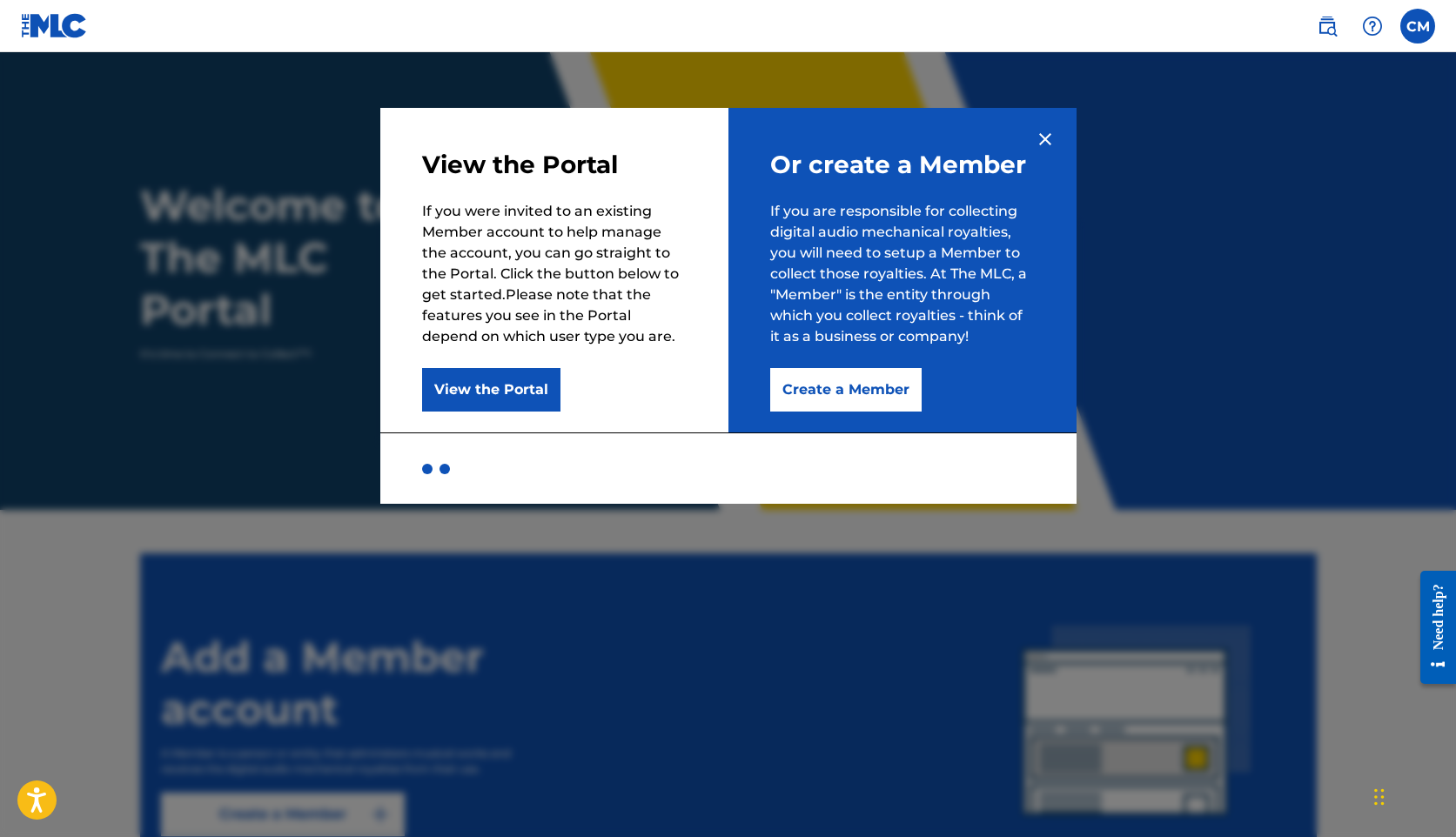
click at [552, 386] on button "View the Portal" at bounding box center [492, 389] width 139 height 43
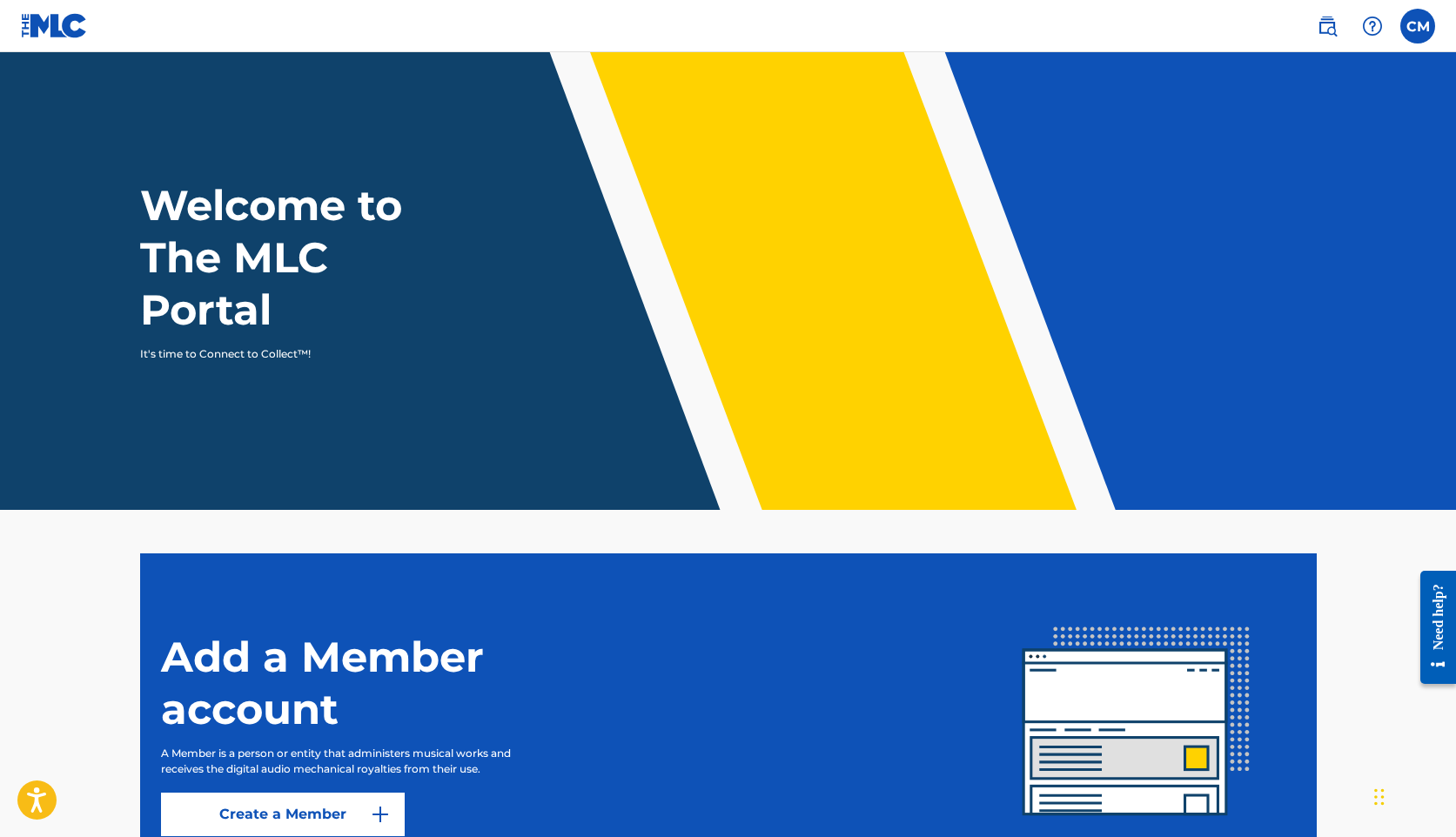
scroll to position [160, 0]
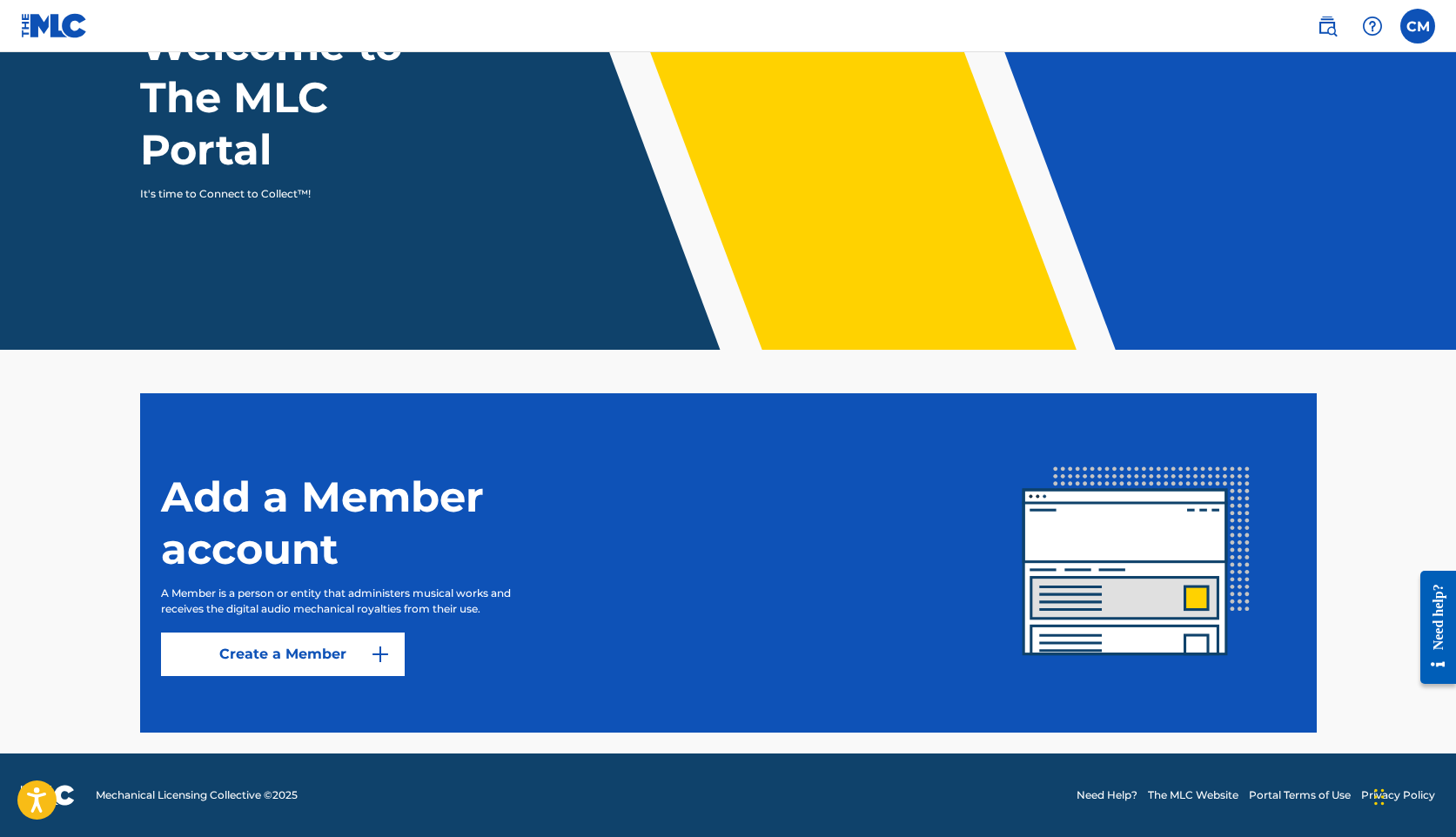
click at [347, 666] on link "Create a Member" at bounding box center [283, 654] width 243 height 43
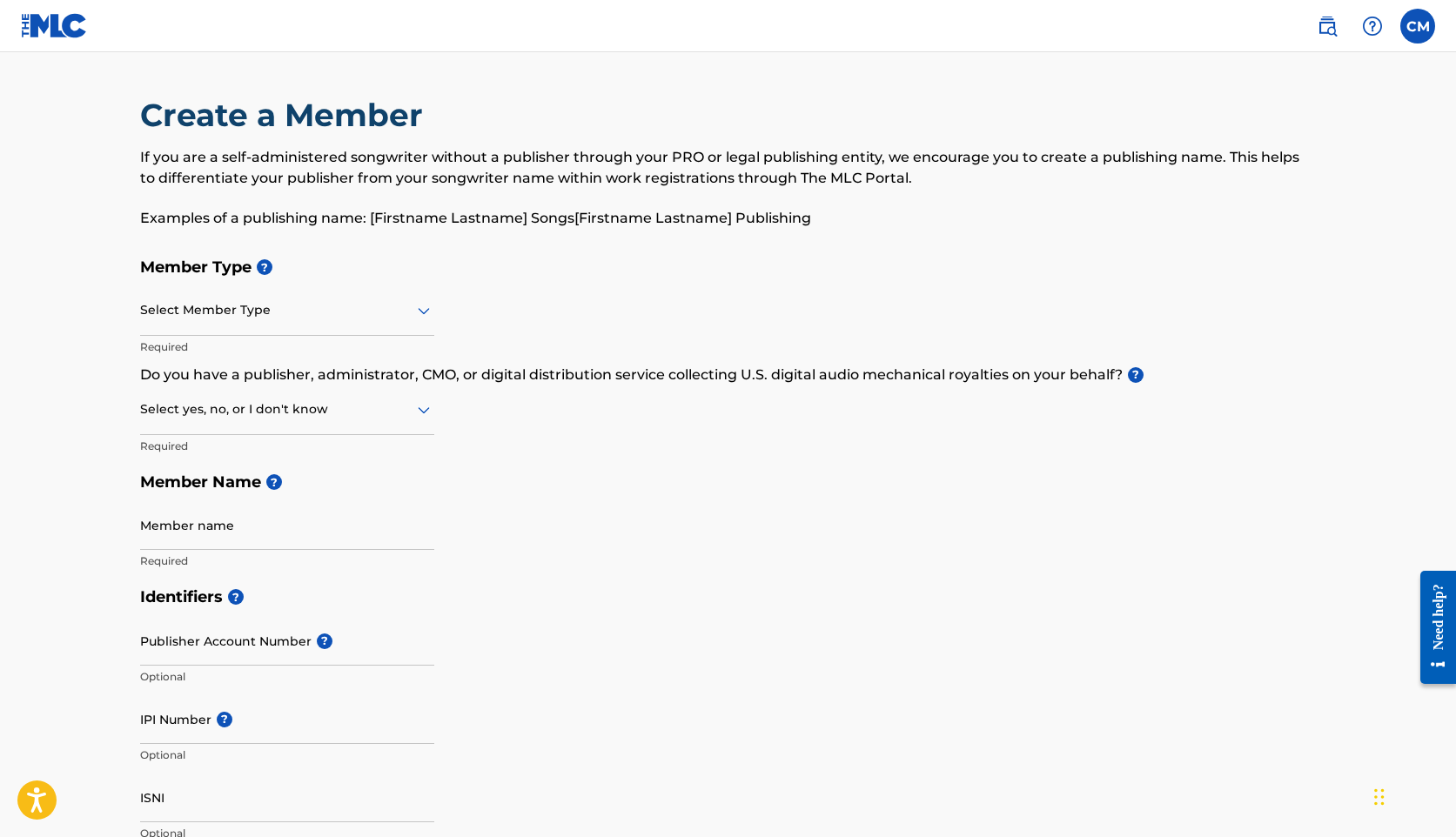
click at [328, 317] on div at bounding box center [287, 310] width 294 height 22
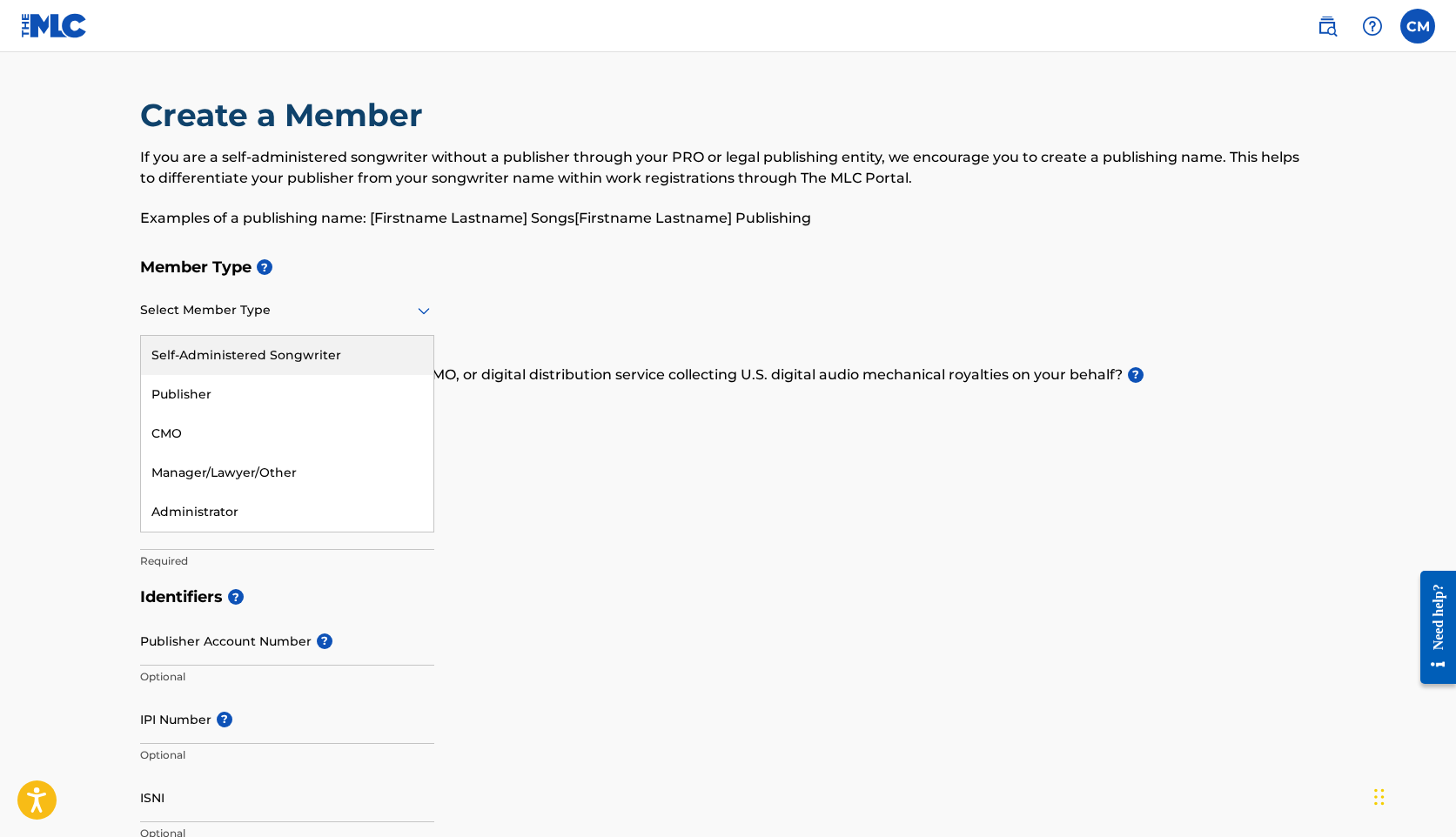
click at [327, 351] on div "Self-Administered Songwriter" at bounding box center [287, 356] width 292 height 39
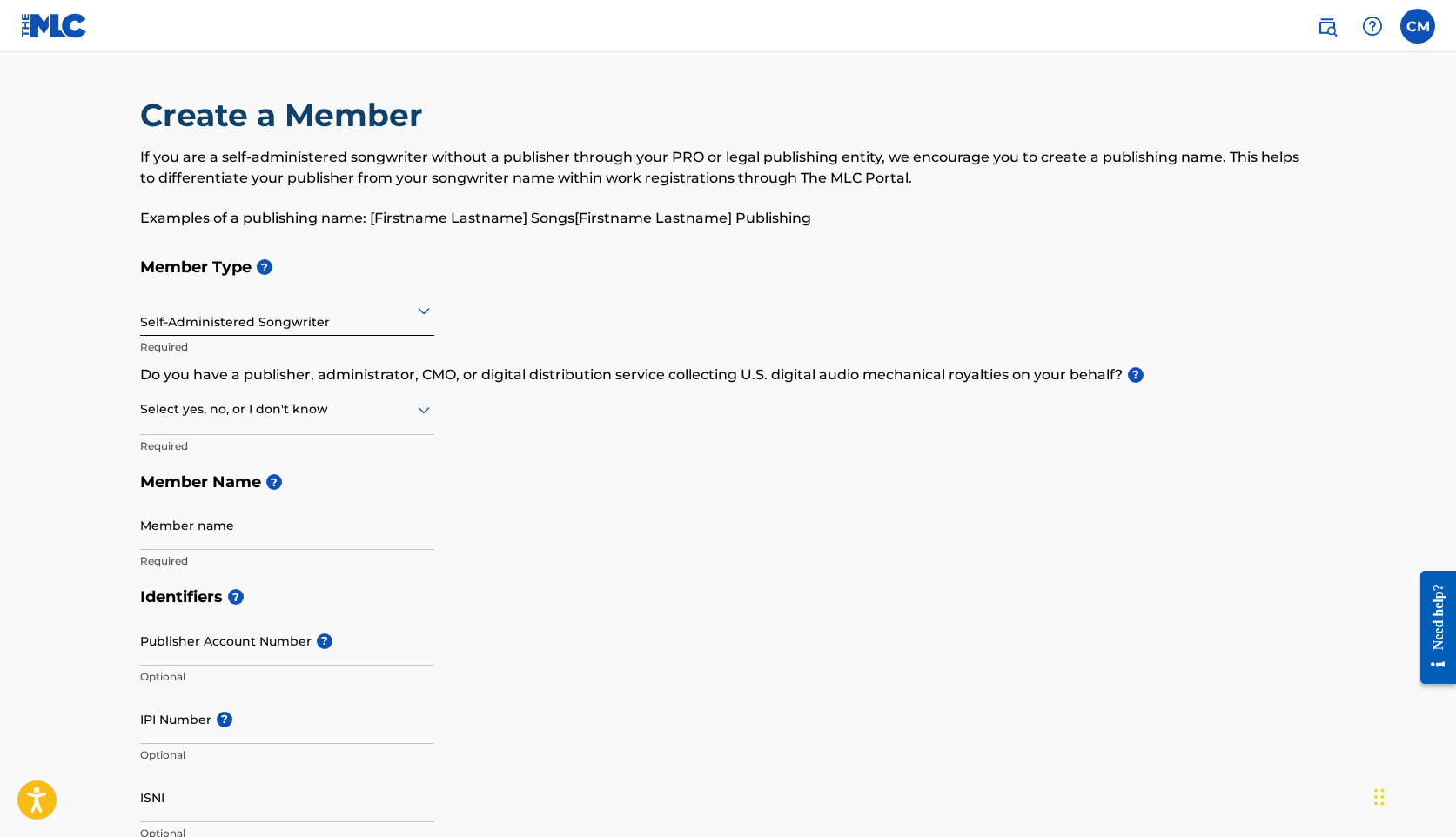
click at [327, 351] on p "Required" at bounding box center [287, 347] width 294 height 16
click at [295, 408] on div at bounding box center [287, 409] width 294 height 22
click at [294, 460] on div "Yes" at bounding box center [287, 455] width 292 height 39
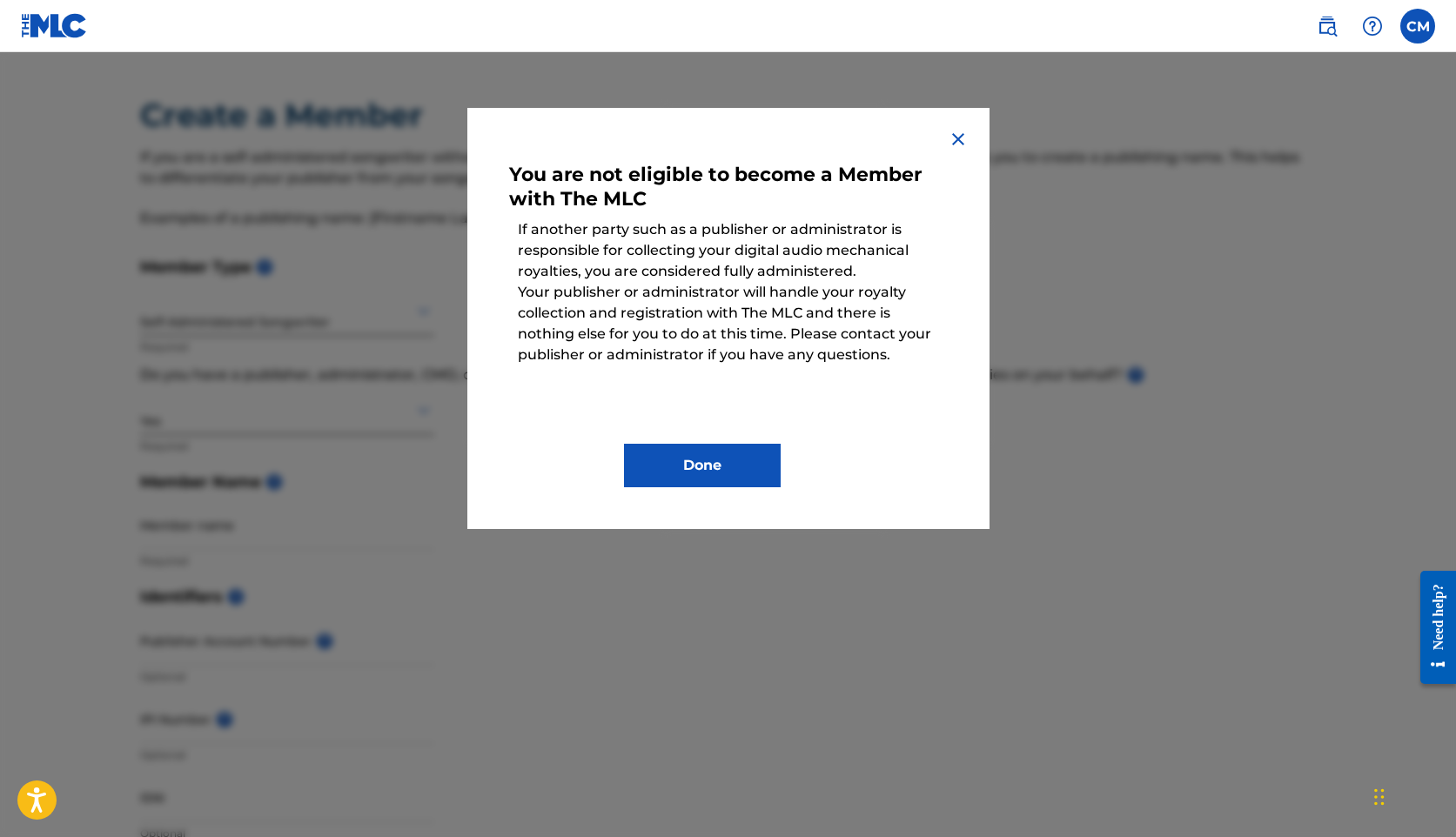
click at [714, 477] on button "Done" at bounding box center [702, 465] width 156 height 43
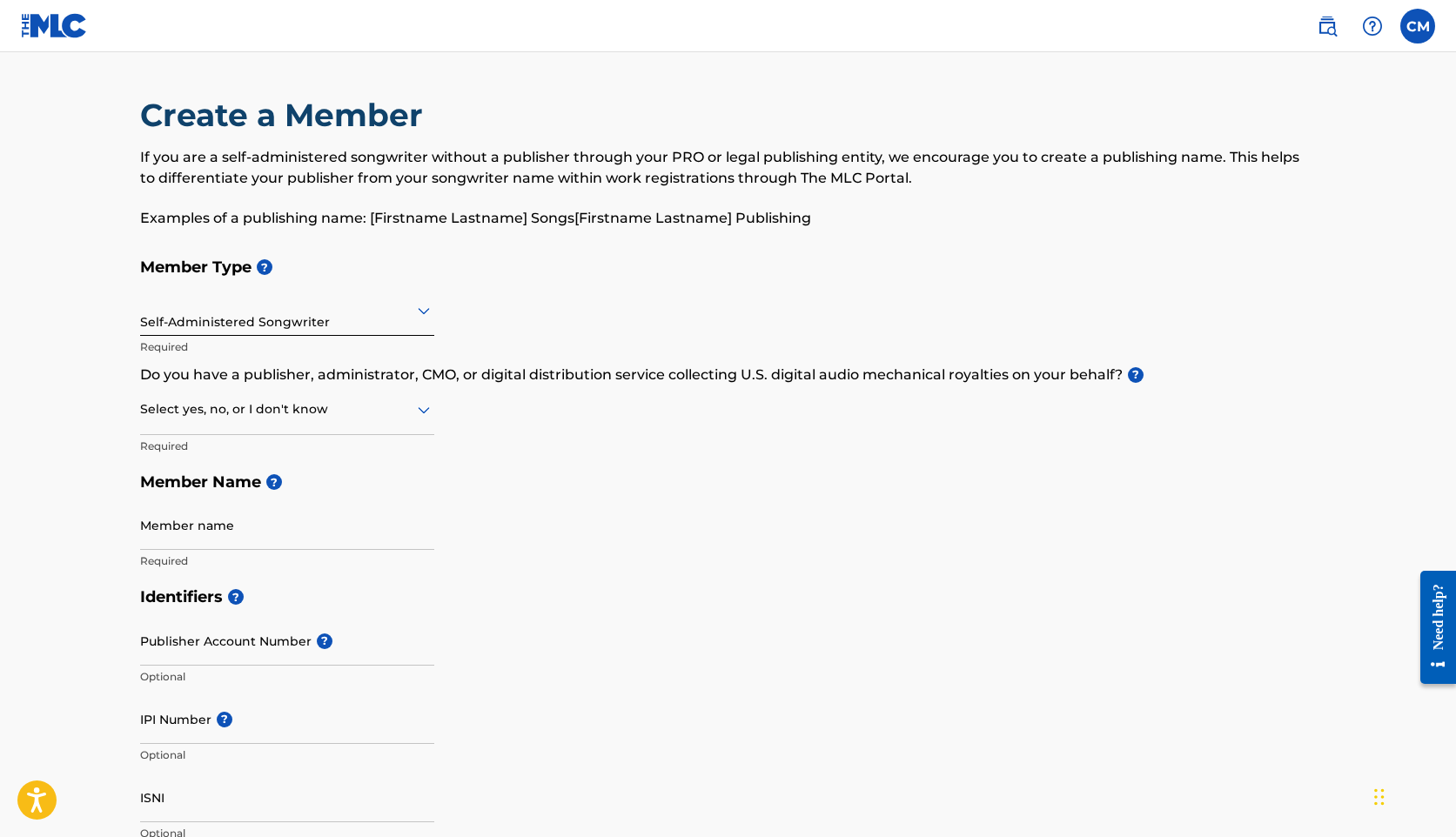
click at [419, 317] on icon at bounding box center [424, 311] width 21 height 21
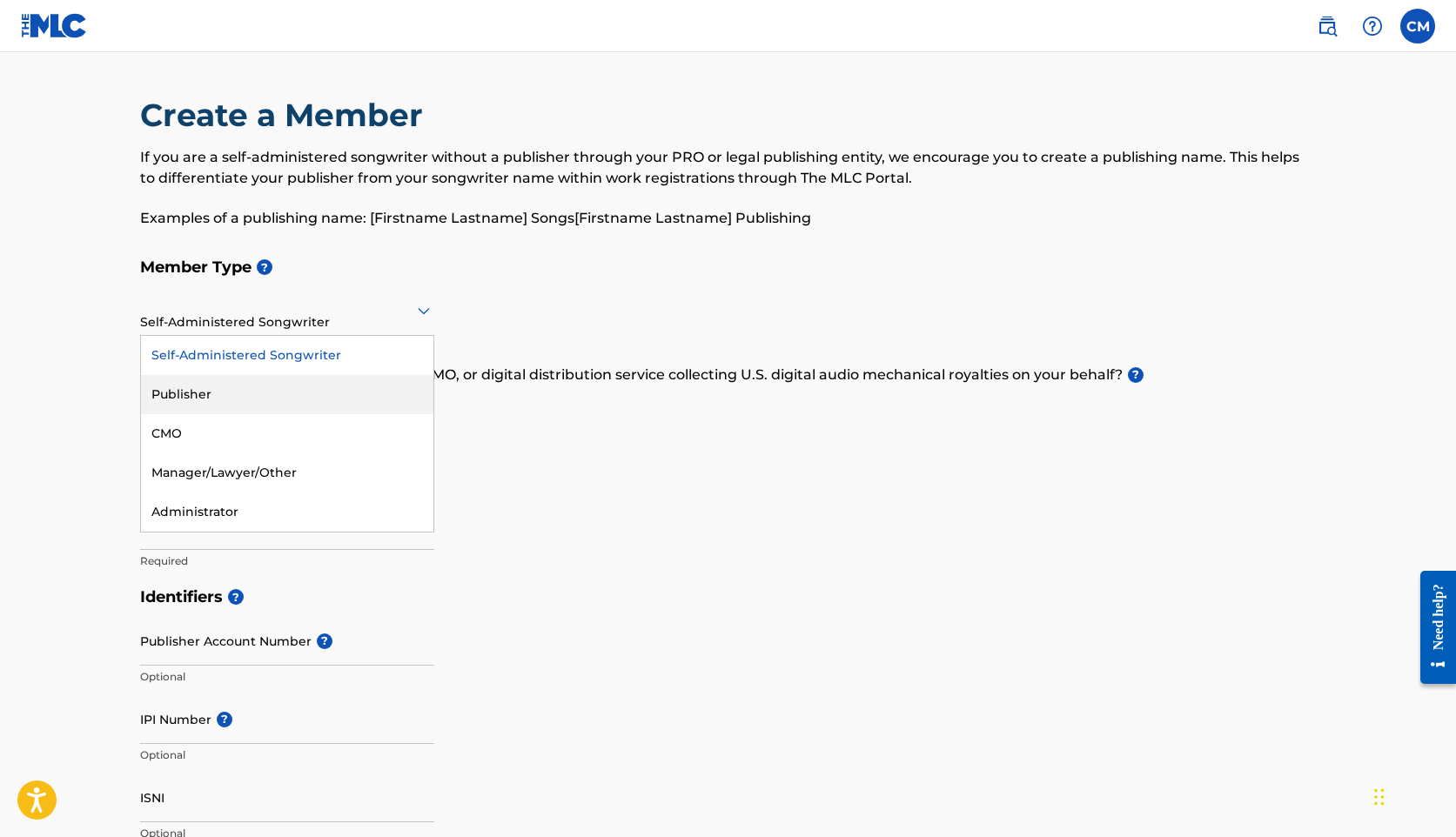
click at [382, 399] on div "Publisher" at bounding box center [287, 395] width 292 height 39
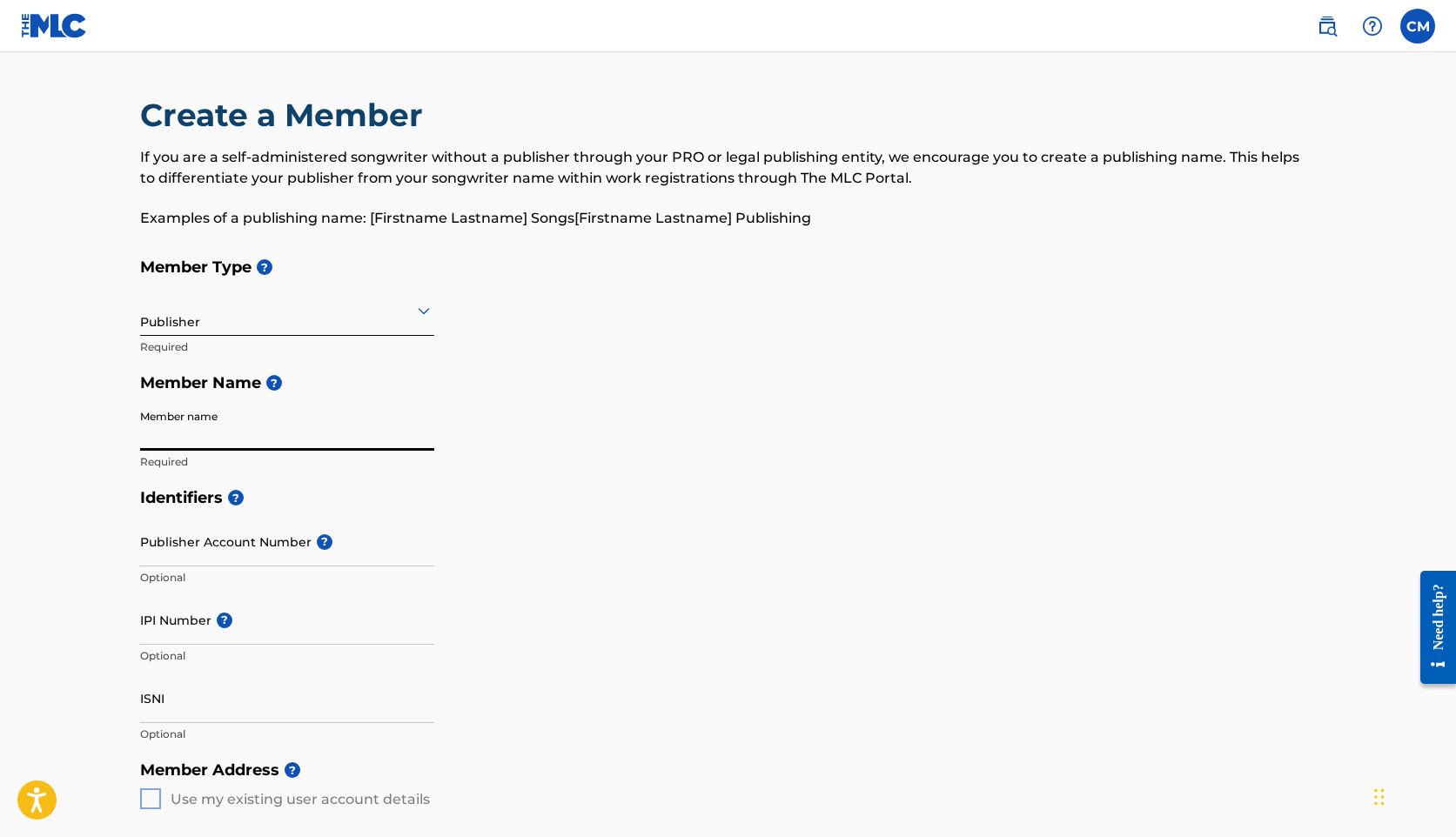
click at [267, 433] on input "Member name" at bounding box center [287, 426] width 294 height 50
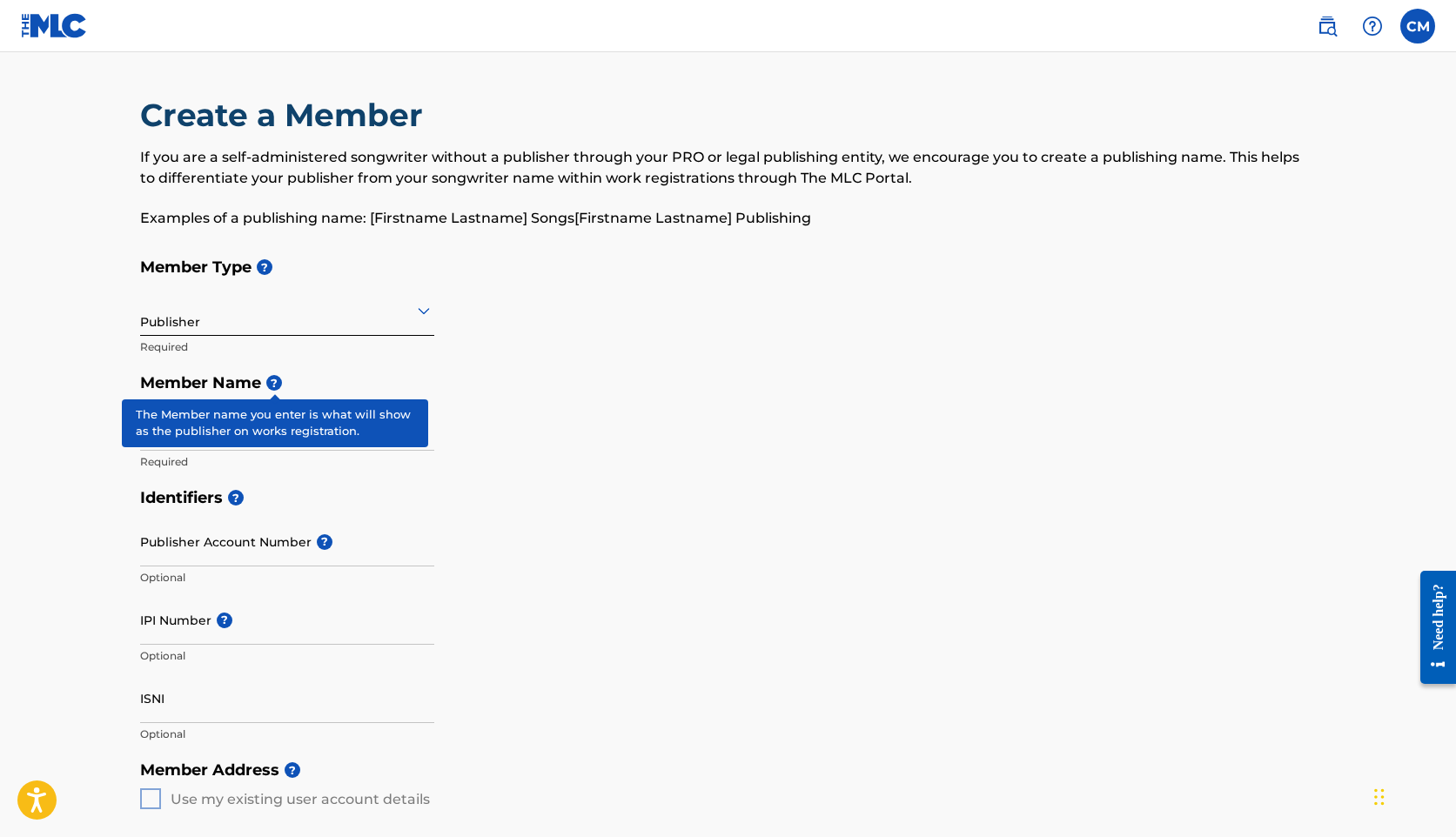
click at [279, 378] on span "?" at bounding box center [273, 383] width 16 height 16
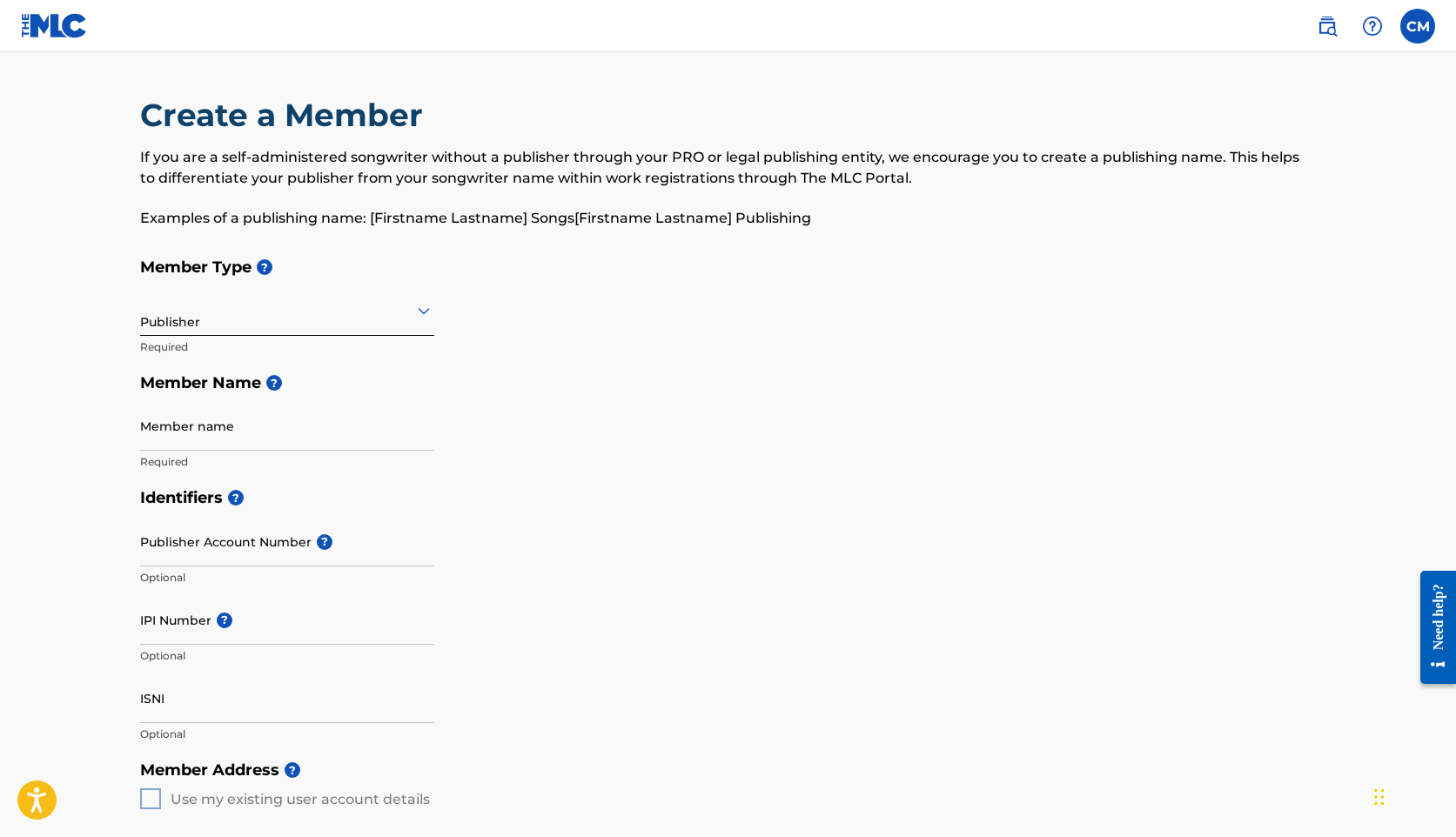
click at [346, 372] on h5 "Member Name ?" at bounding box center [728, 384] width 1177 height 37
click at [298, 443] on input "Member name" at bounding box center [287, 426] width 294 height 50
type input "MEDEAUX"
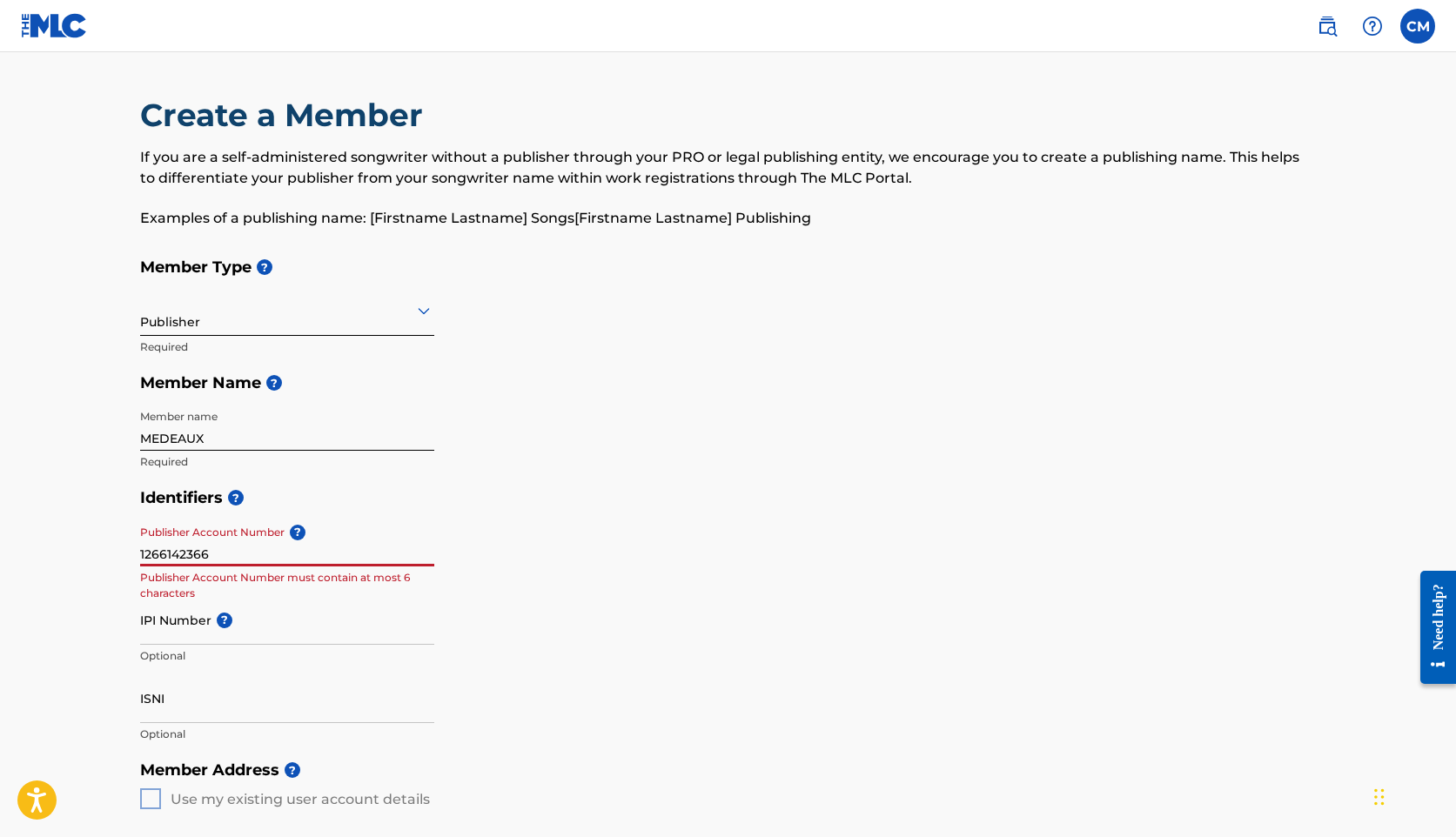
type input "1266142366"
click at [245, 551] on input "1266142366" at bounding box center [287, 541] width 294 height 50
click at [201, 627] on input "IPI Number ?" at bounding box center [287, 620] width 294 height 50
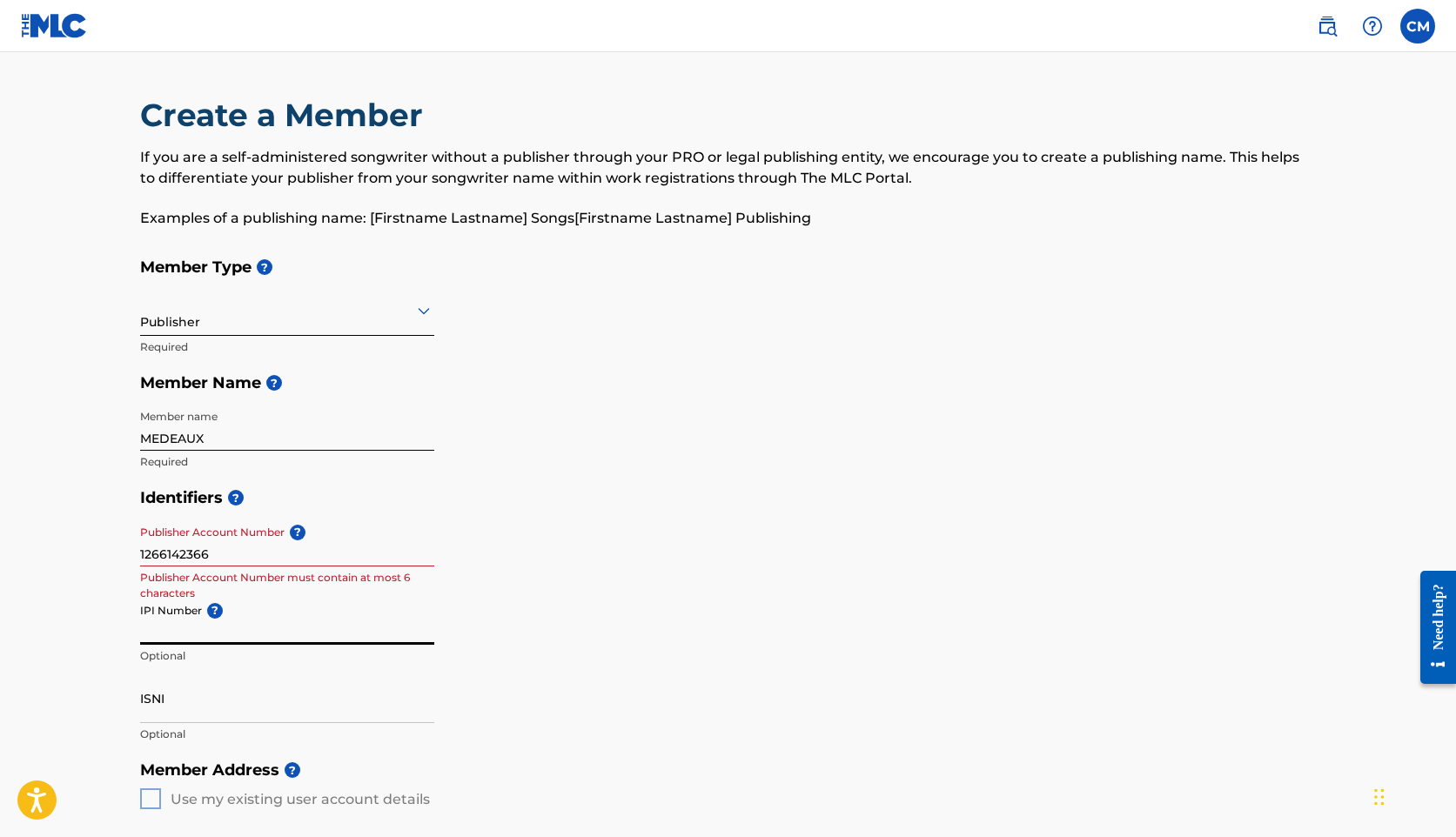
paste input "1266142366"
type input "1266142366"
click at [213, 547] on input "1266142366" at bounding box center [287, 541] width 294 height 50
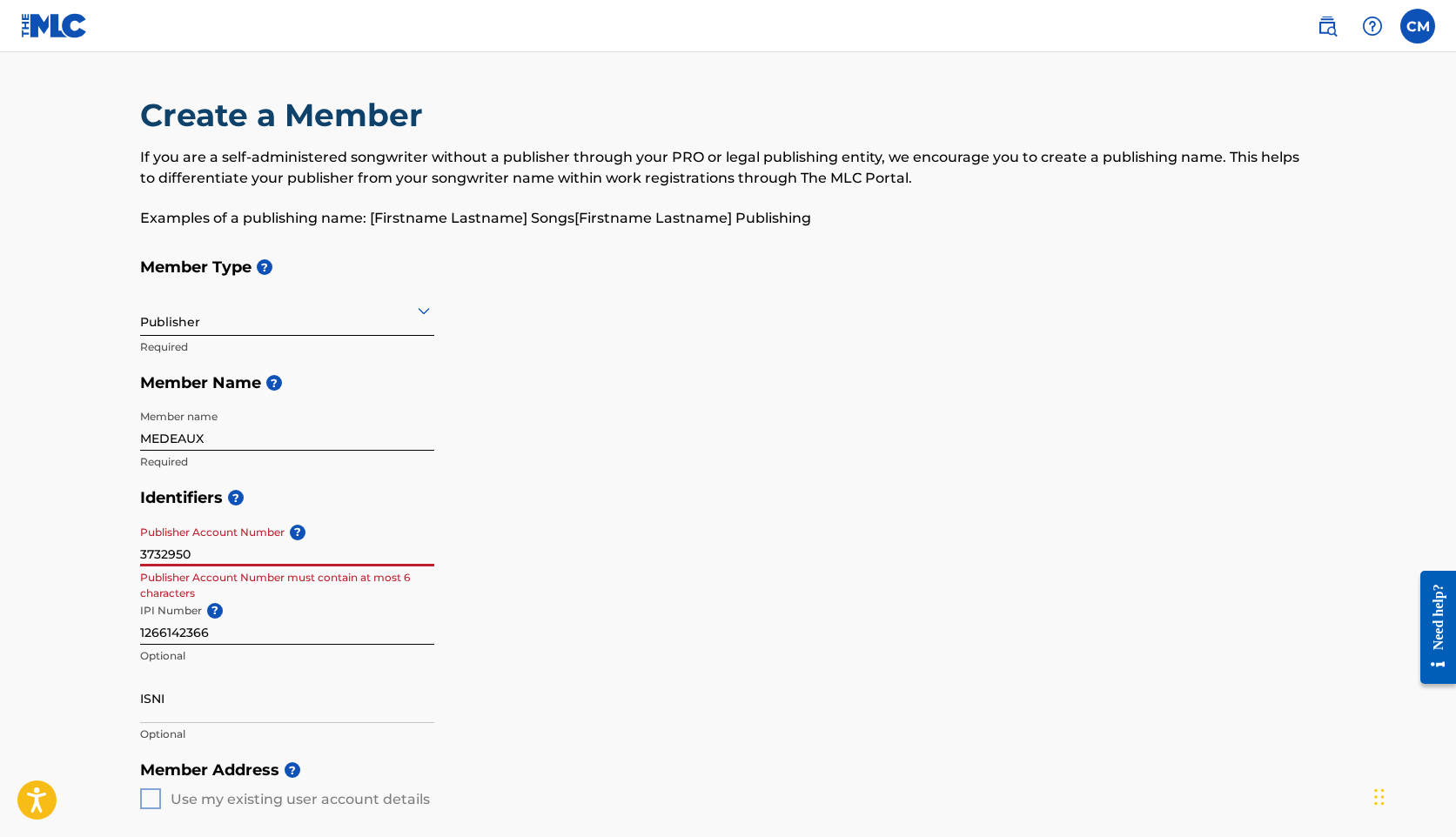
type input "3732950"
click at [215, 703] on input "ISNI" at bounding box center [287, 698] width 294 height 50
click at [249, 556] on input "3732950" at bounding box center [287, 541] width 294 height 50
click at [353, 505] on h5 "Identifiers ?" at bounding box center [728, 498] width 1177 height 37
click at [203, 706] on input "ISNI" at bounding box center [287, 698] width 294 height 50
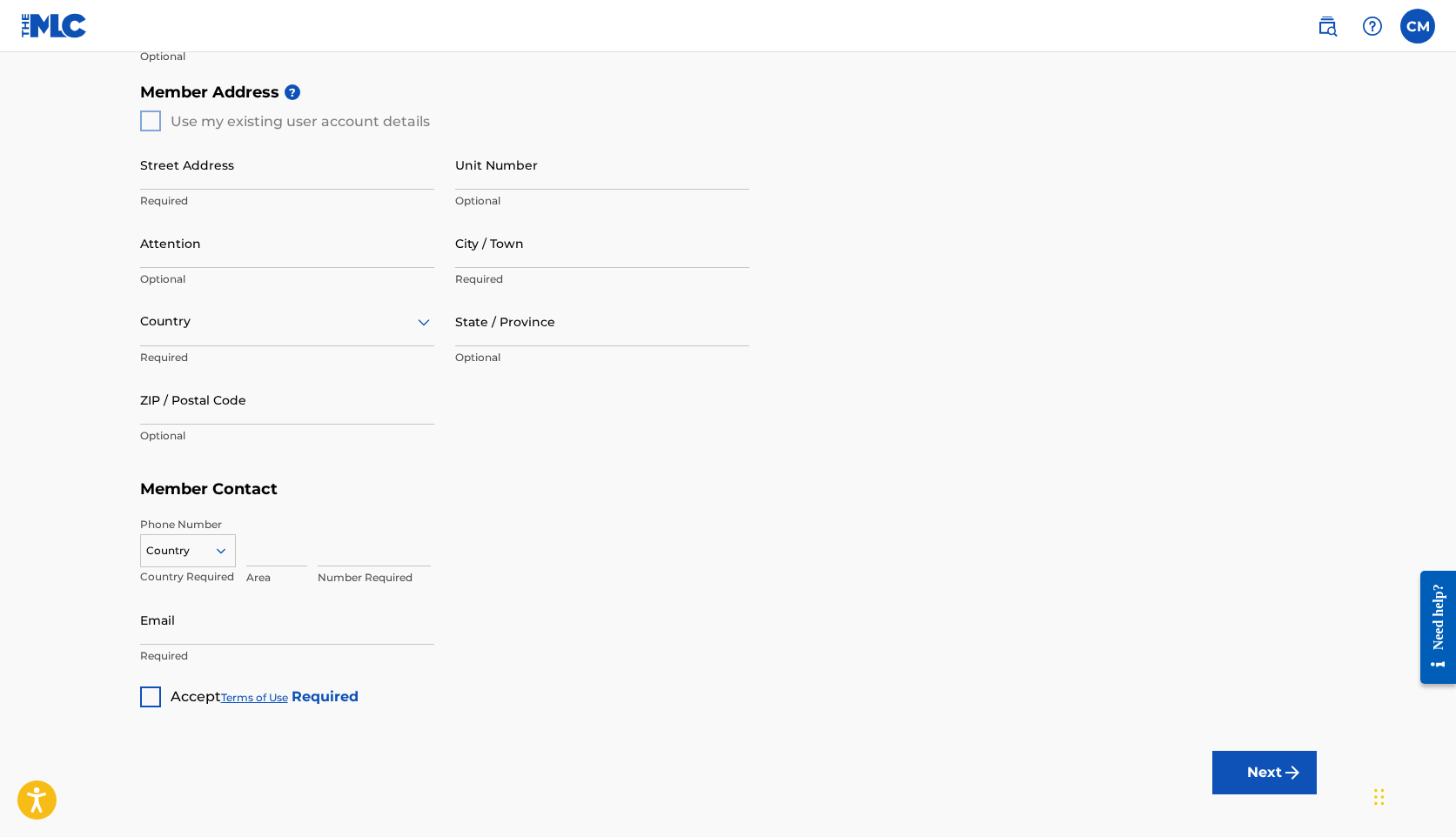
scroll to position [761, 0]
